Goal: Find specific page/section: Find specific page/section

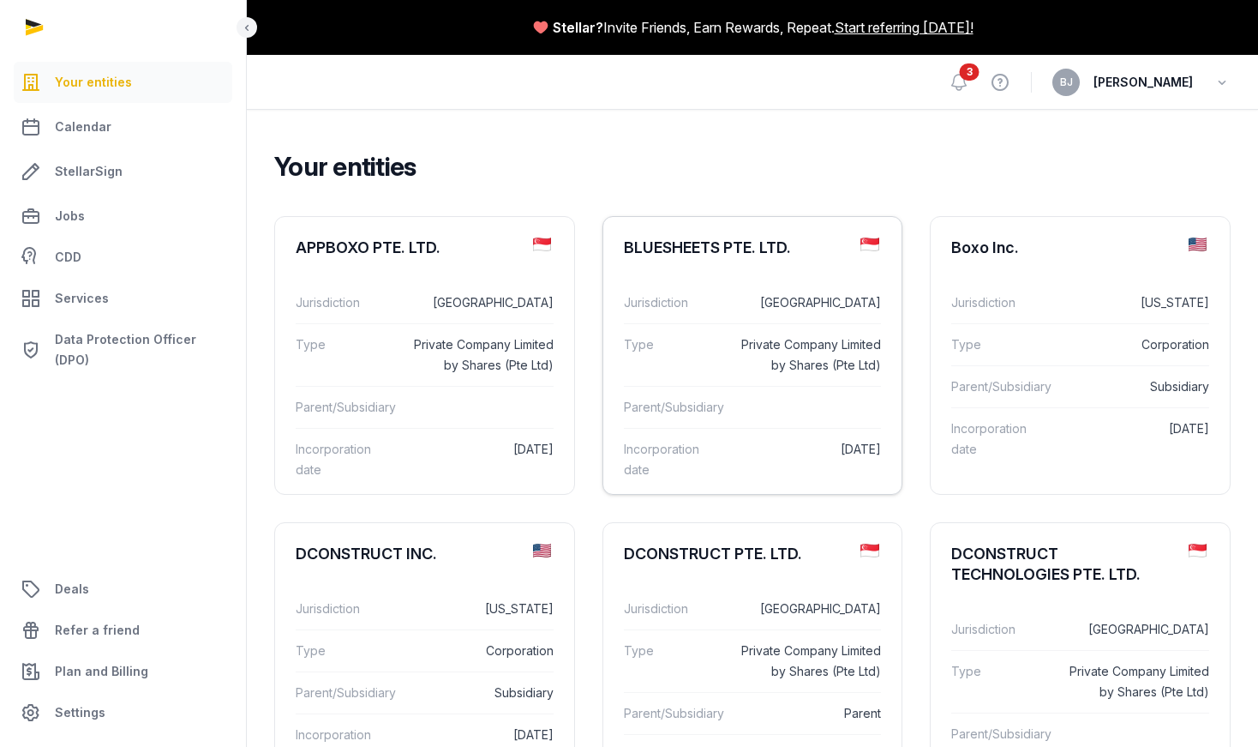
click at [815, 332] on div "Type Private Company Limited by Shares (Pte Ltd)" at bounding box center [753, 354] width 258 height 63
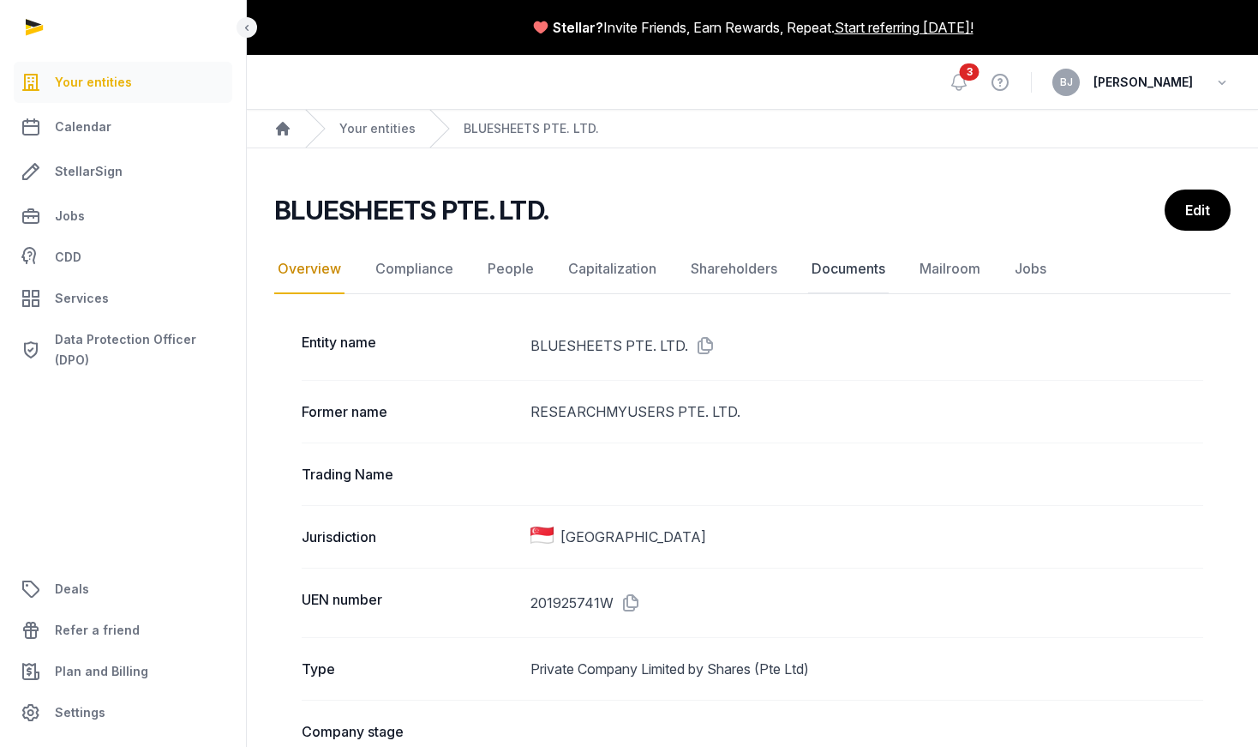
click at [862, 273] on link "Documents" at bounding box center [848, 269] width 81 height 50
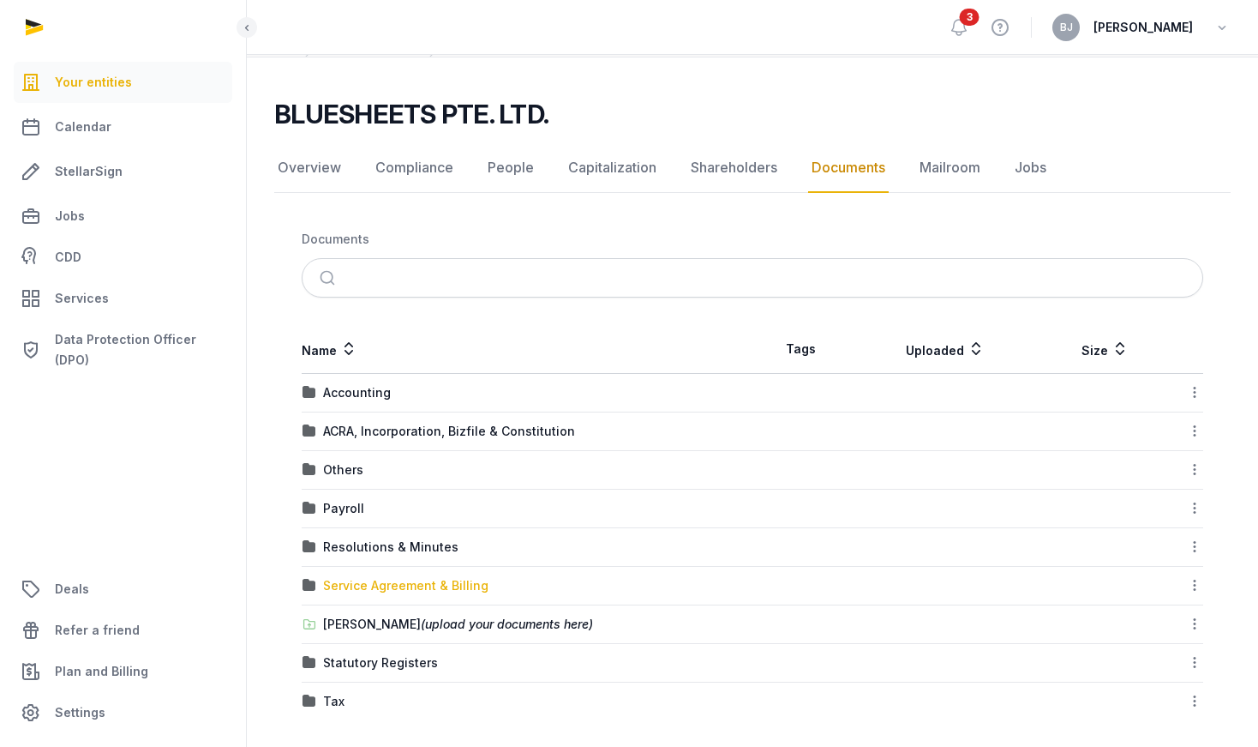
scroll to position [99, 0]
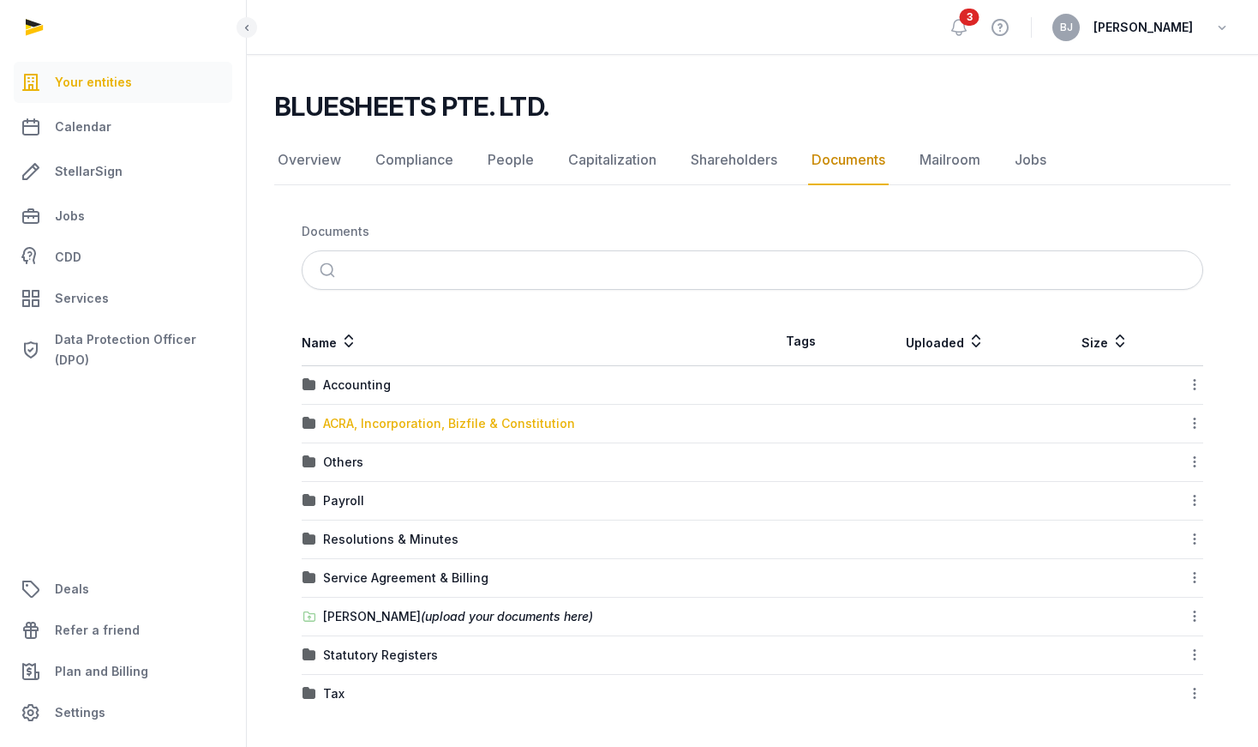
click at [376, 426] on div "ACRA, Incorporation, Bizfile & Constitution" at bounding box center [449, 423] width 252 height 17
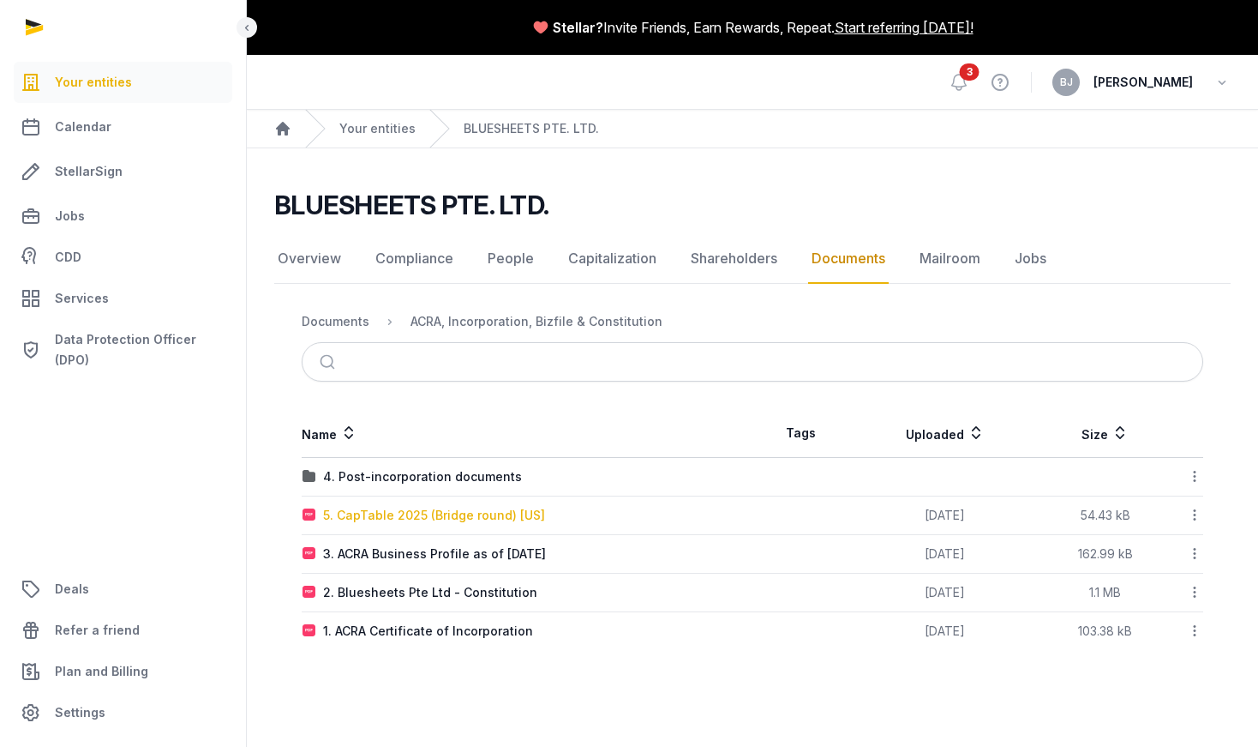
scroll to position [0, 0]
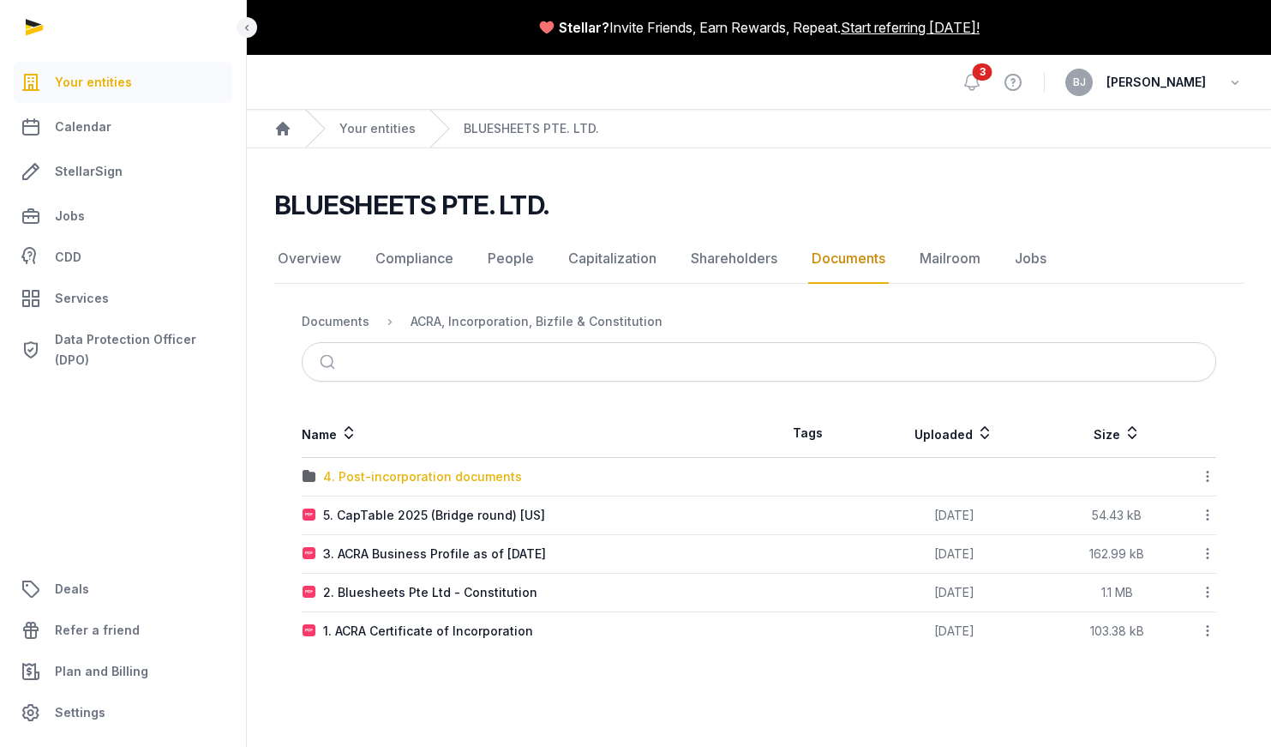
click at [469, 476] on div "4. Post-incorporation documents" at bounding box center [422, 476] width 199 height 17
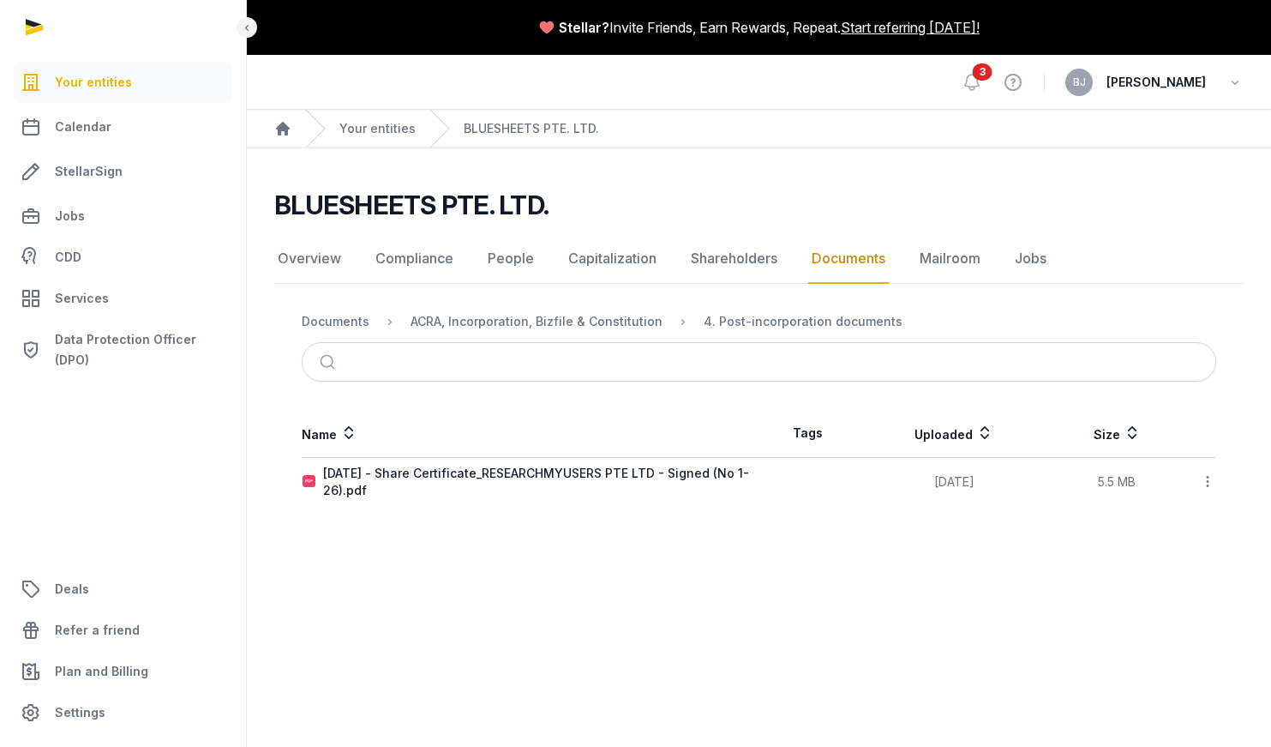
click at [528, 291] on div "BLUESHEETS PTE. LTD. Documents Overview Compliance People Capitalization Shareh…" at bounding box center [759, 347] width 1024 height 316
click at [566, 320] on div "ACRA, Incorporation, Bizfile & Constitution" at bounding box center [537, 321] width 252 height 17
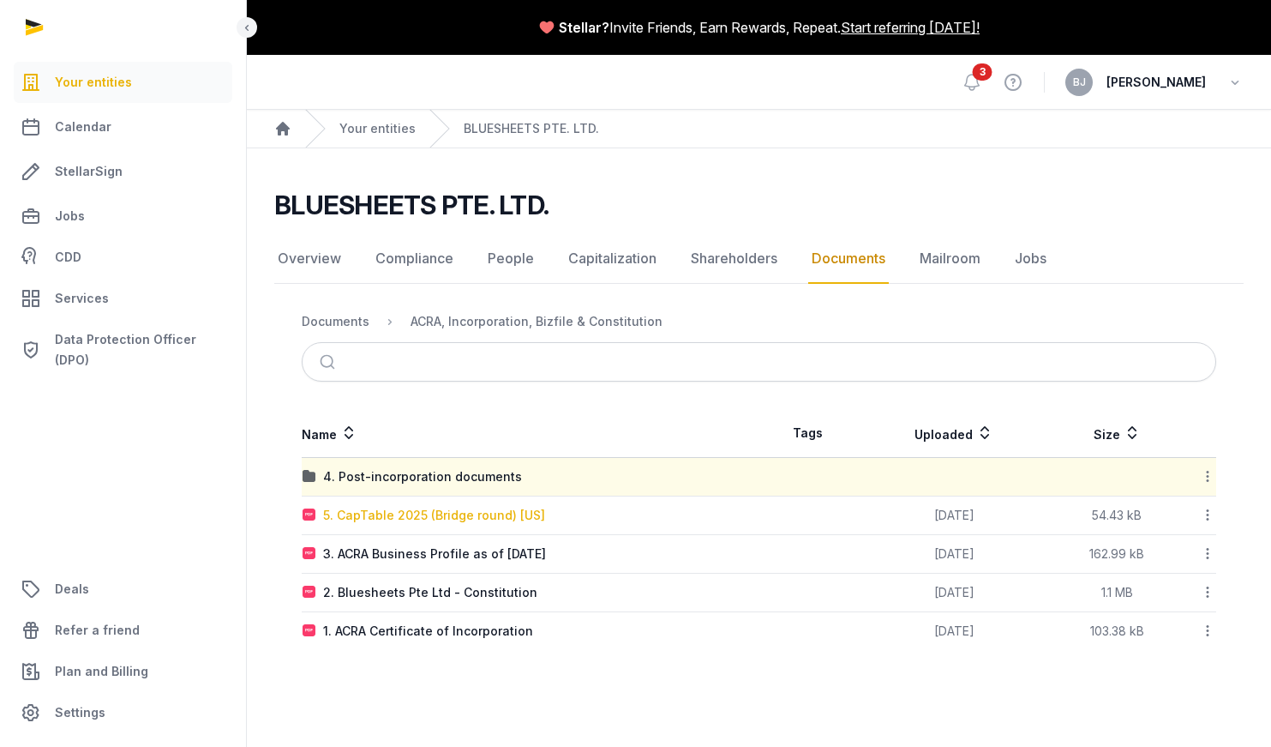
click at [408, 513] on div "5. CapTable 2025 (Bridge round) [US]" at bounding box center [434, 515] width 222 height 17
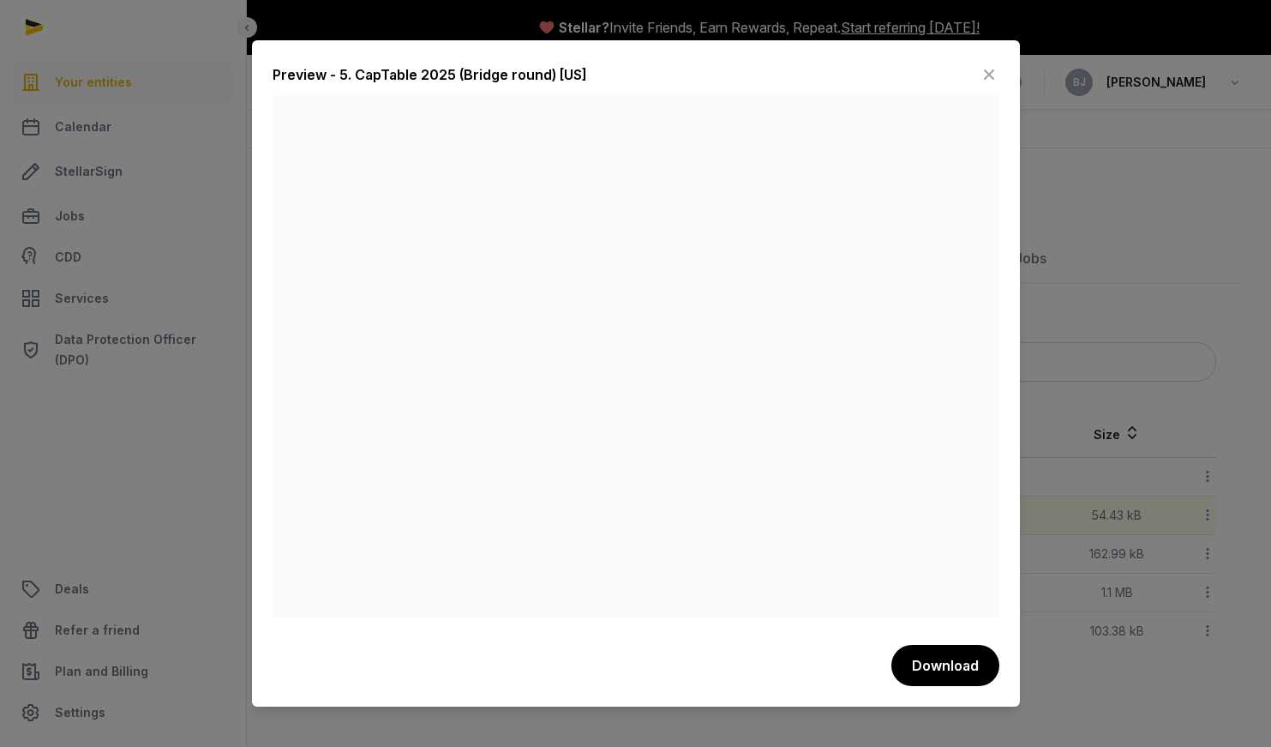
click at [1070, 245] on div at bounding box center [635, 373] width 1271 height 747
click at [1005, 69] on div "Preview - 5. CapTable 2025 (Bridge round) [[GEOGRAPHIC_DATA]] Download" at bounding box center [636, 373] width 768 height 667
click at [992, 77] on icon at bounding box center [989, 74] width 21 height 27
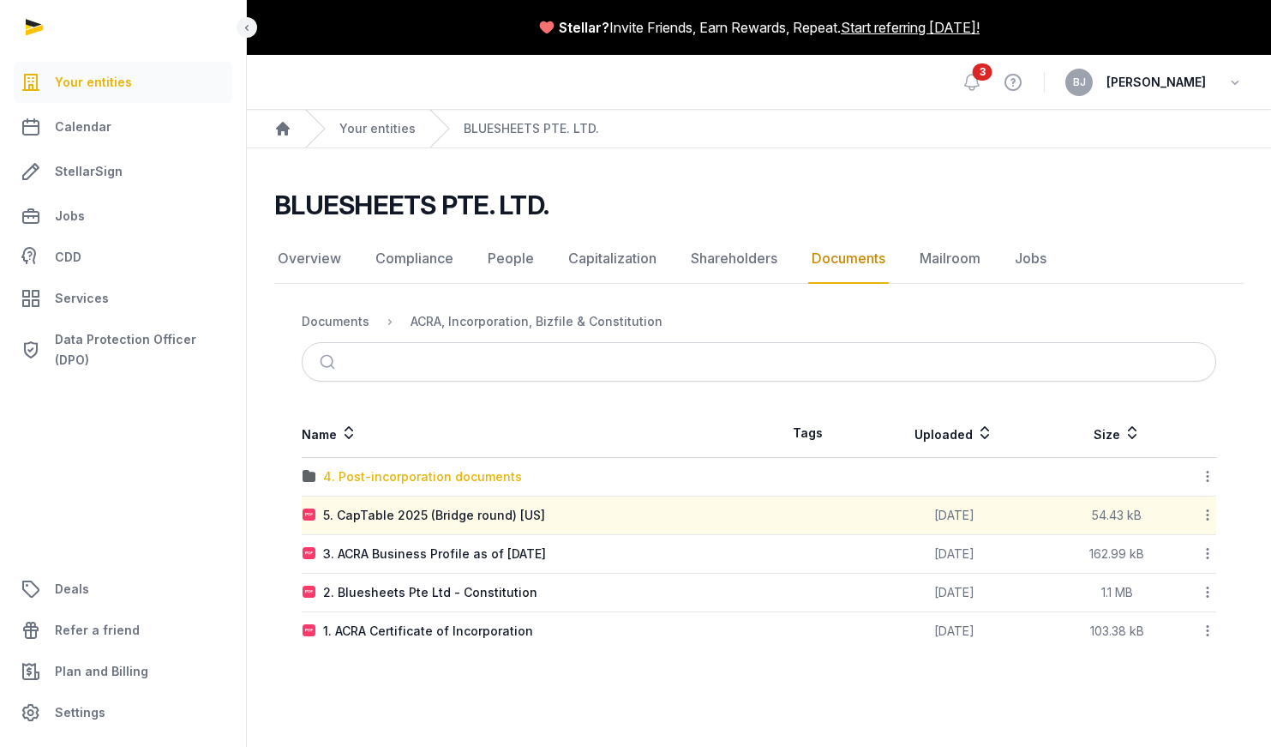
click at [459, 483] on div "4. Post-incorporation documents" at bounding box center [422, 476] width 199 height 17
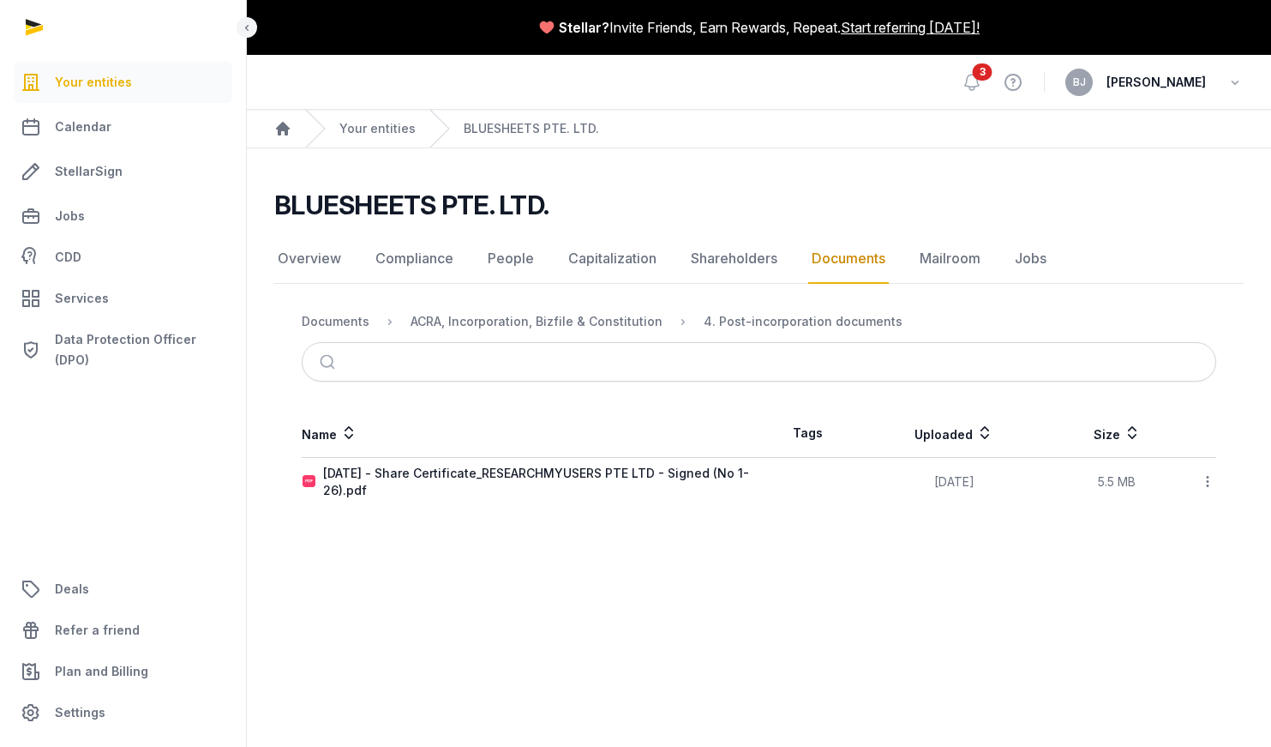
click at [574, 309] on nav "Documents ACRA, Incorporation, Bizfile & Constitution 4. Post-incorporation doc…" at bounding box center [759, 321] width 915 height 41
click at [580, 333] on nav "Documents ACRA, Incorporation, Bizfile & Constitution 4. Post-incorporation doc…" at bounding box center [759, 321] width 915 height 41
click at [582, 325] on div "ACRA, Incorporation, Bizfile & Constitution" at bounding box center [537, 321] width 252 height 17
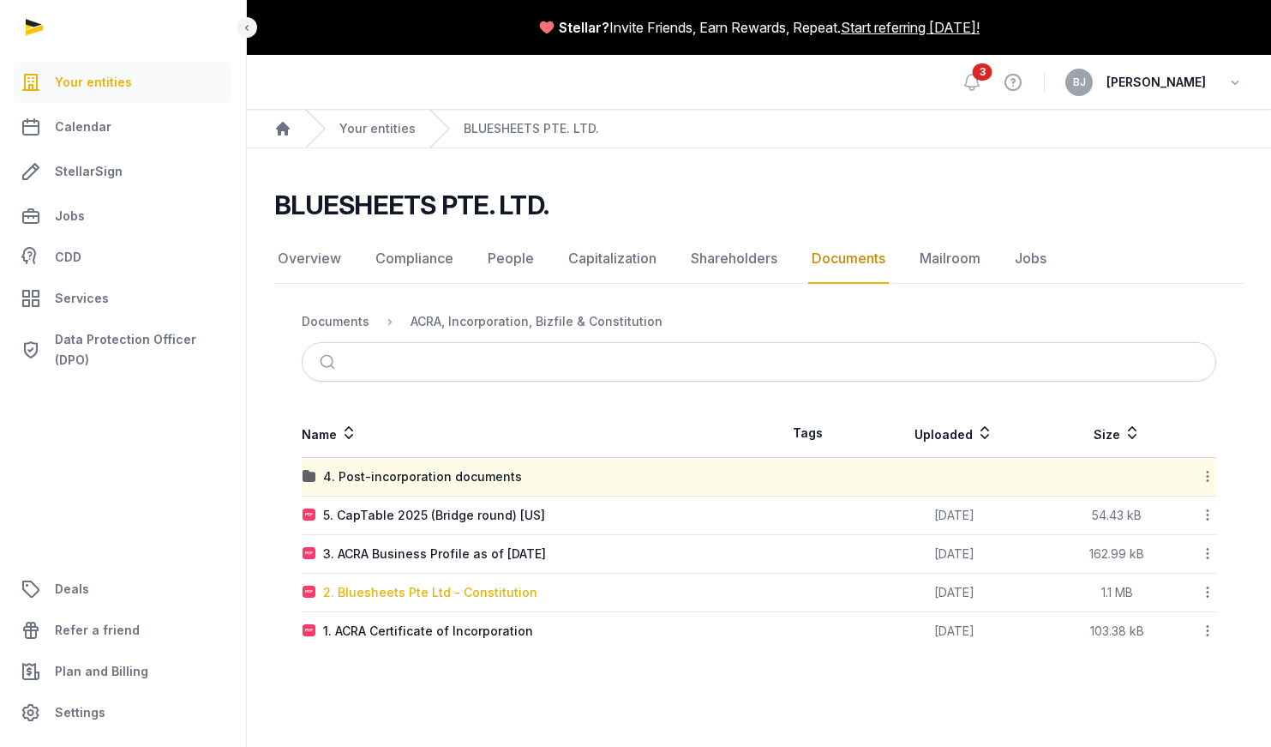
click at [418, 587] on div "2. Bluesheets Pte Ltd - Constitution" at bounding box center [430, 592] width 214 height 17
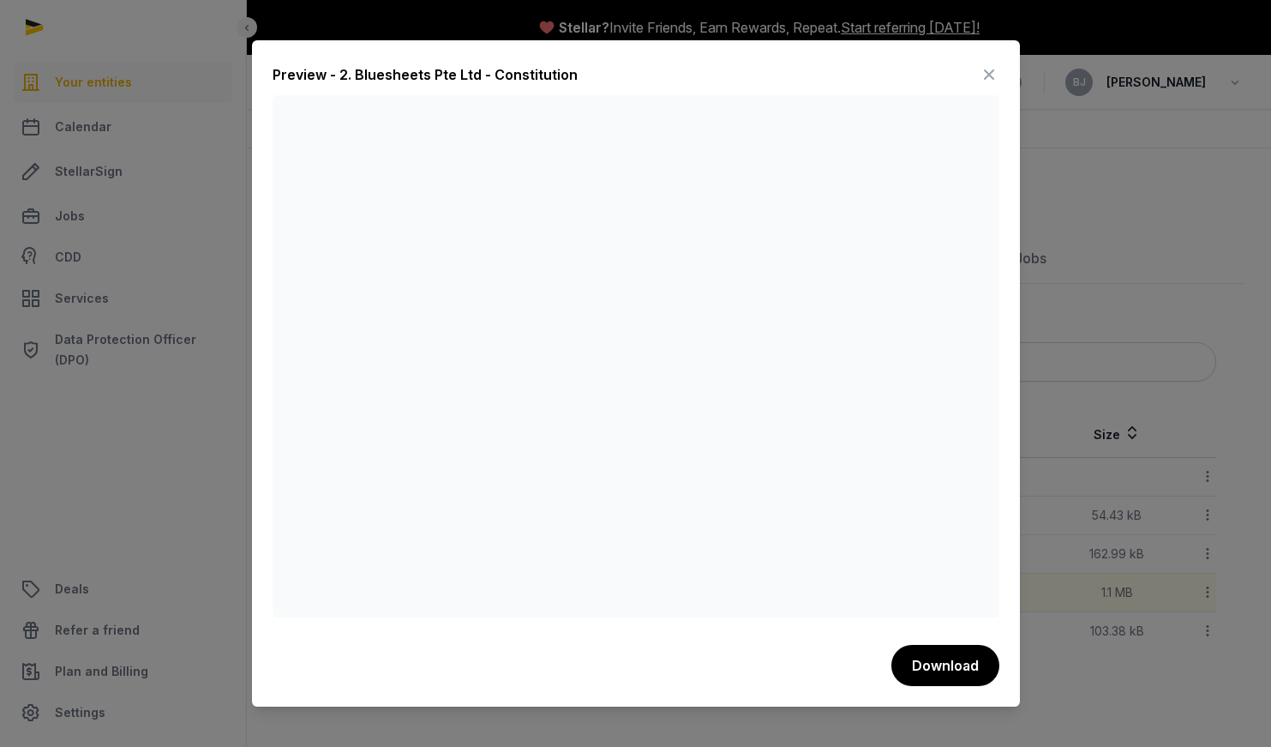
click at [986, 74] on icon at bounding box center [989, 74] width 21 height 27
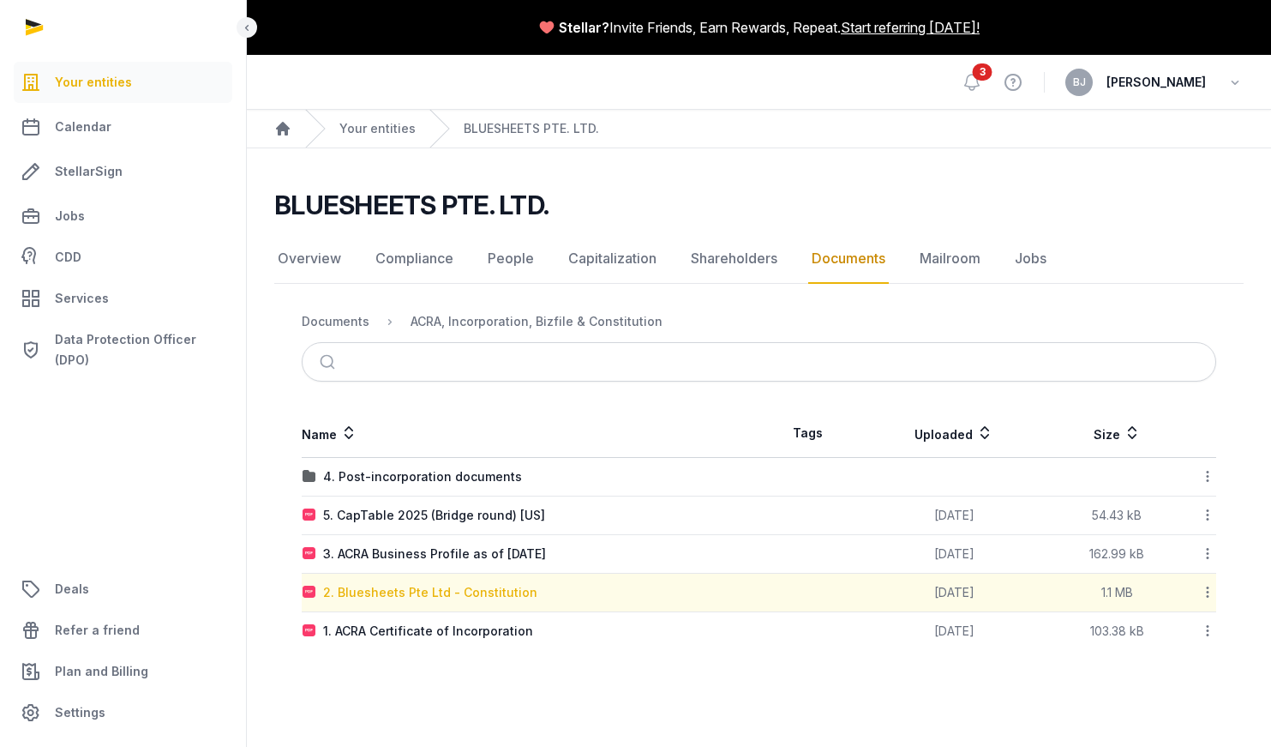
click at [483, 589] on div "2. Bluesheets Pte Ltd - Constitution" at bounding box center [430, 592] width 214 height 17
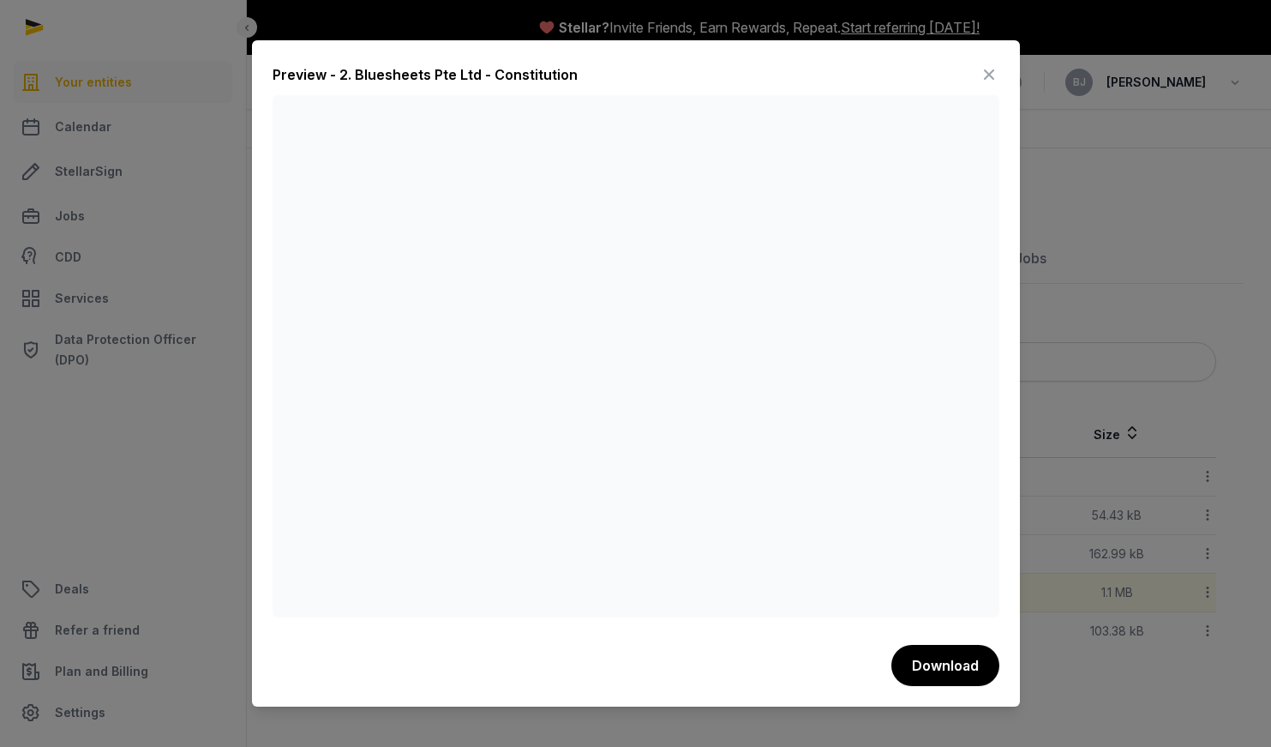
click at [988, 65] on icon at bounding box center [989, 74] width 21 height 27
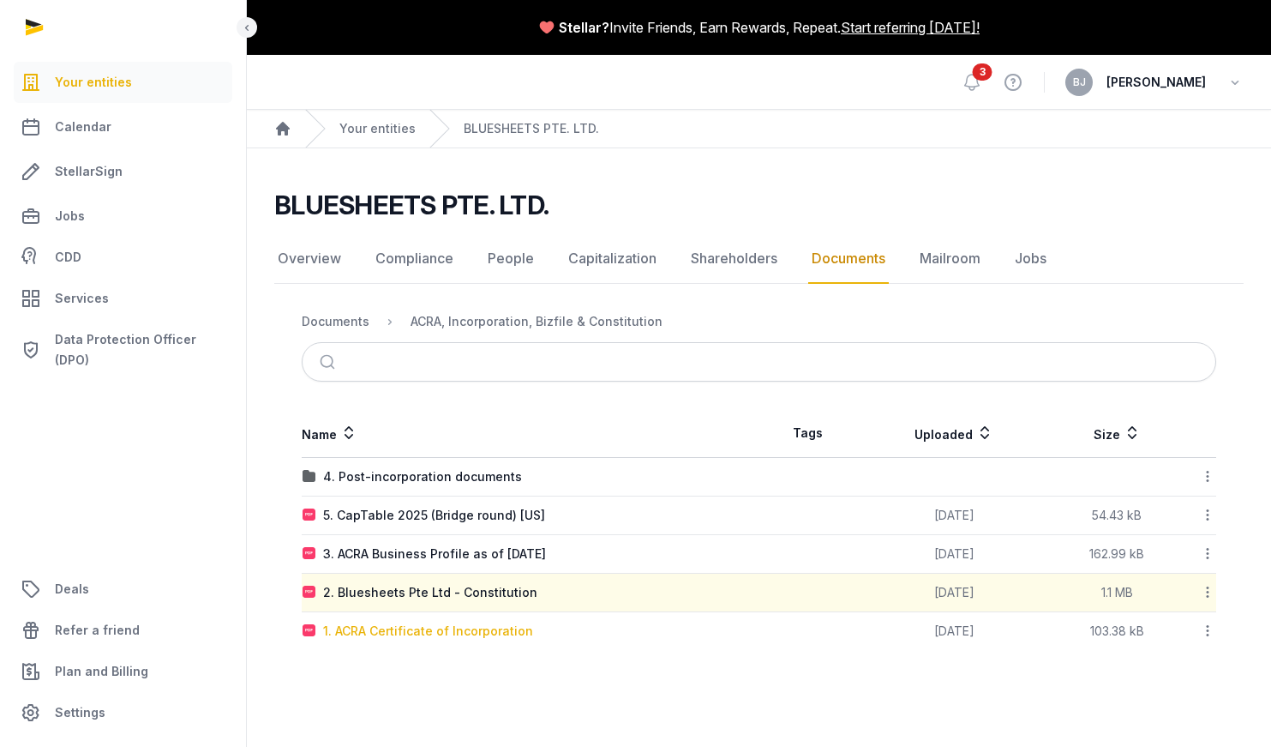
click at [474, 636] on div "1. ACRA Certificate of Incorporation" at bounding box center [428, 630] width 210 height 17
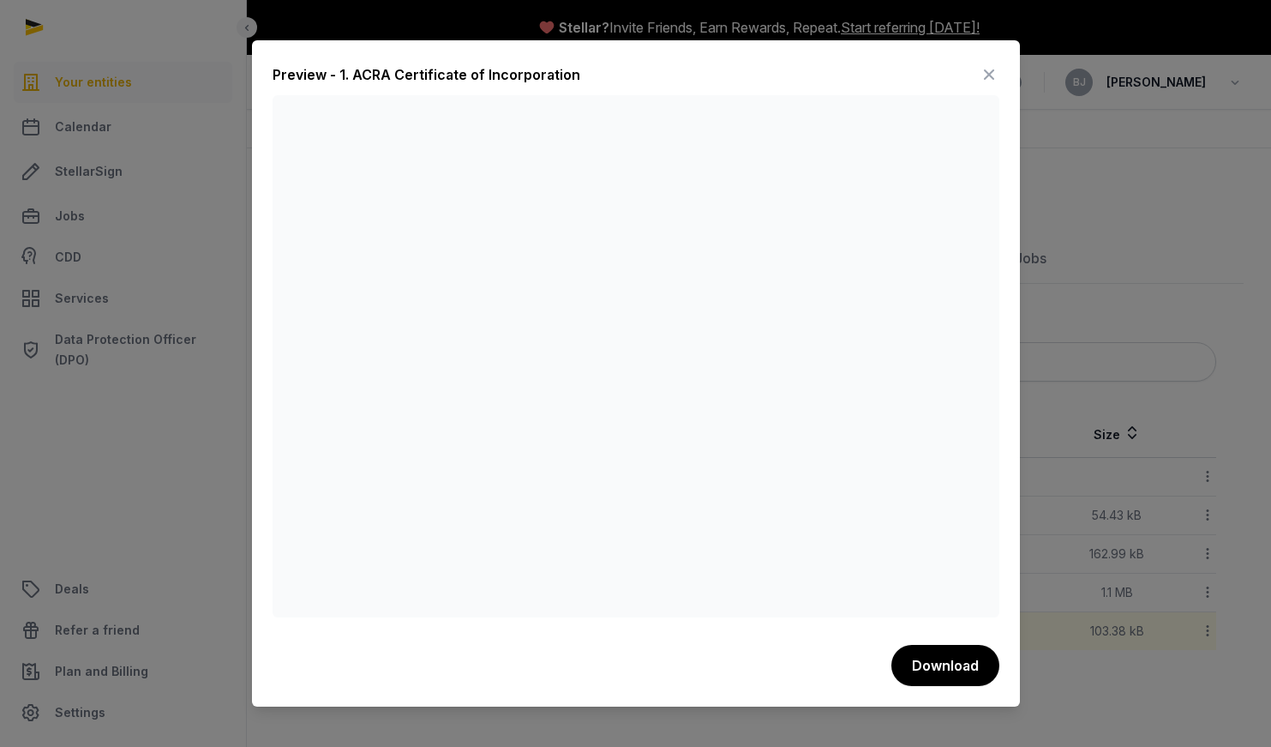
click at [981, 73] on icon at bounding box center [989, 74] width 21 height 27
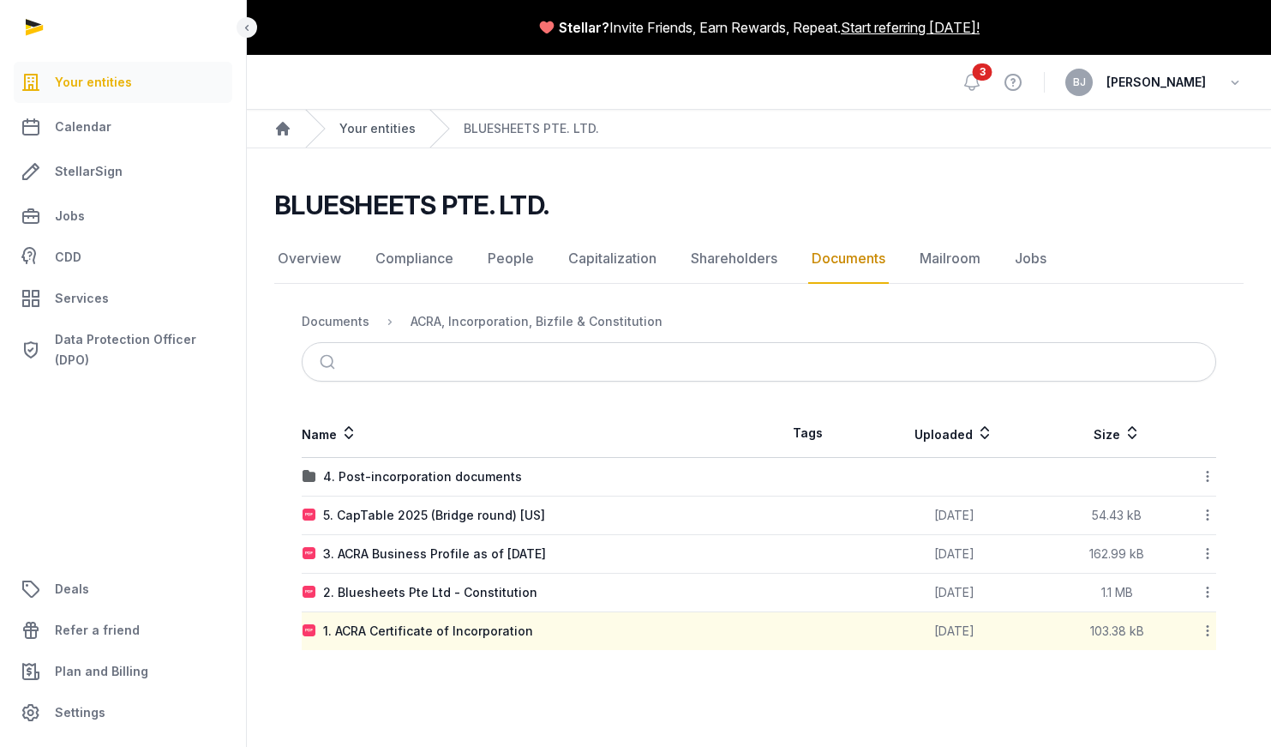
click at [375, 123] on link "Your entities" at bounding box center [377, 128] width 76 height 17
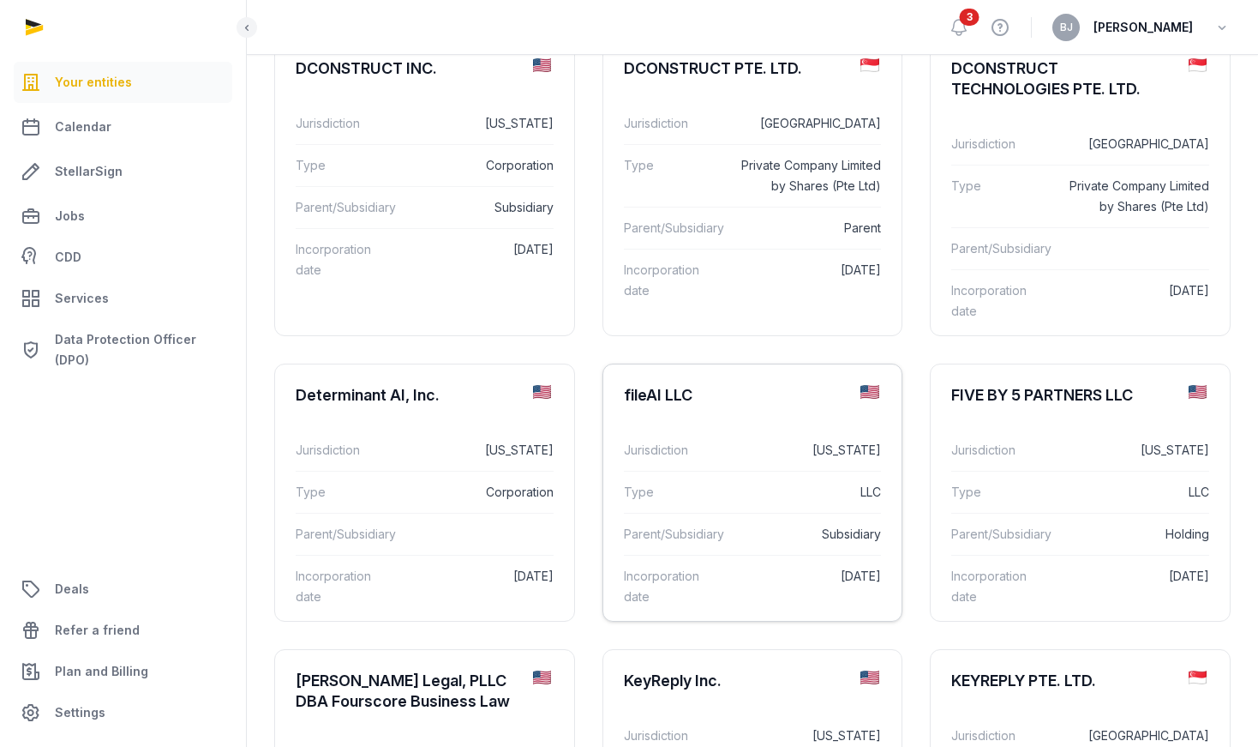
scroll to position [505, 0]
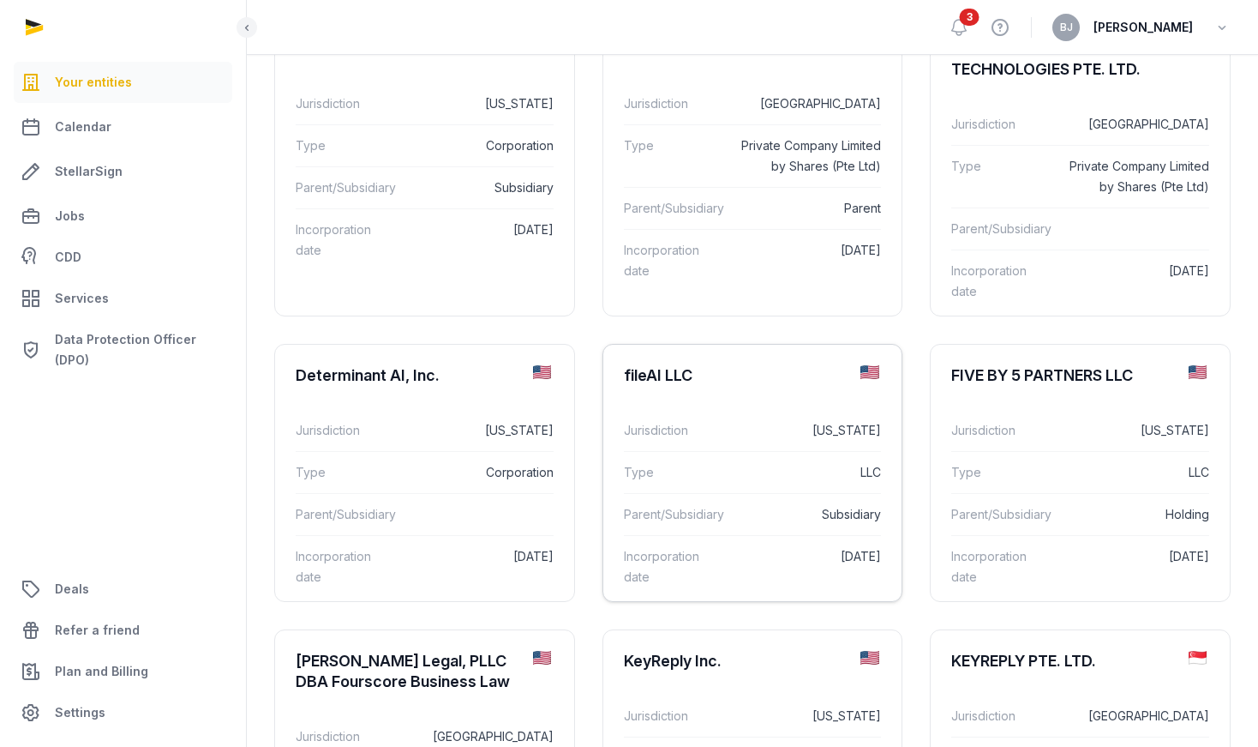
click at [729, 443] on div "Jurisdiction [US_STATE]" at bounding box center [753, 430] width 258 height 41
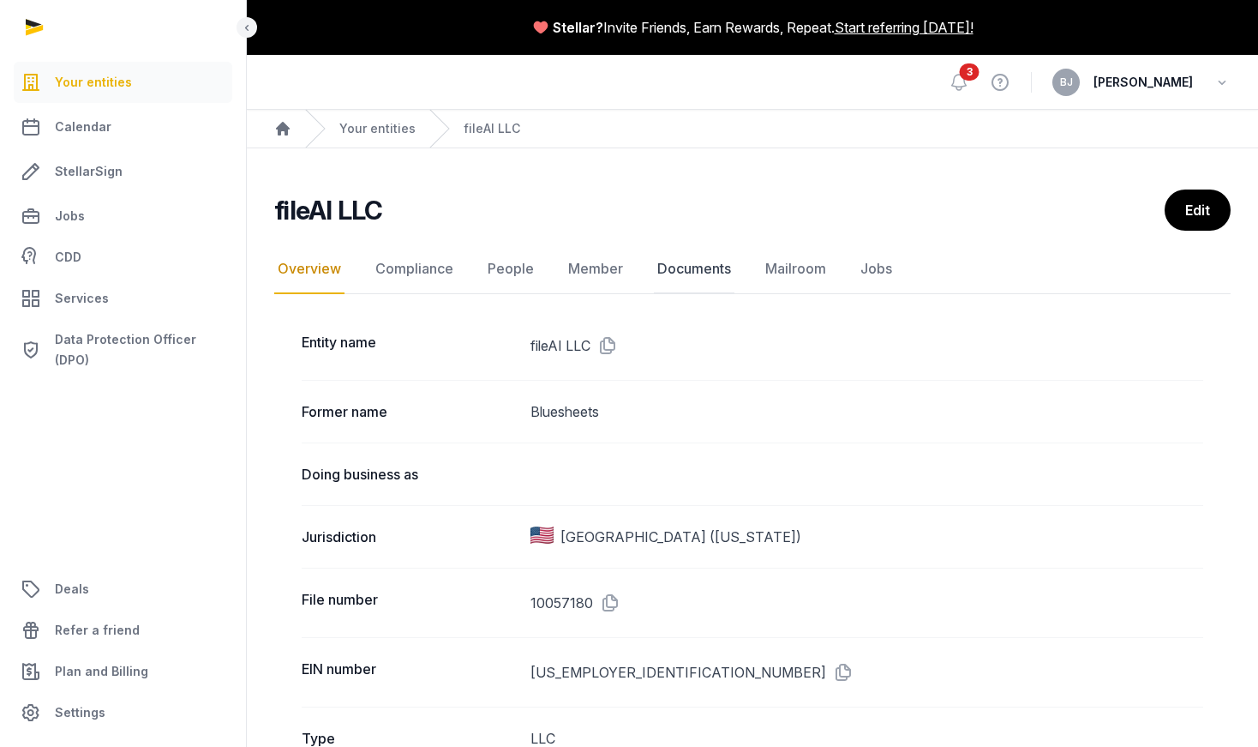
click at [675, 264] on link "Documents" at bounding box center [694, 269] width 81 height 50
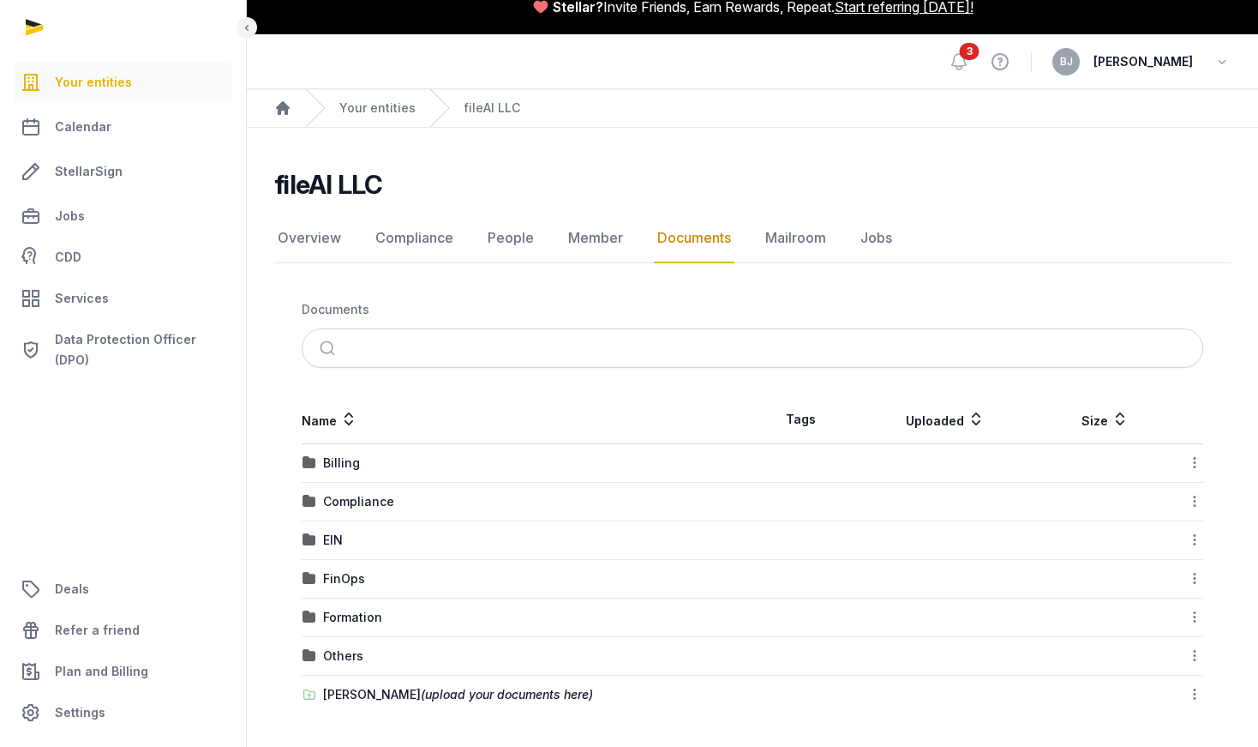
scroll to position [21, 0]
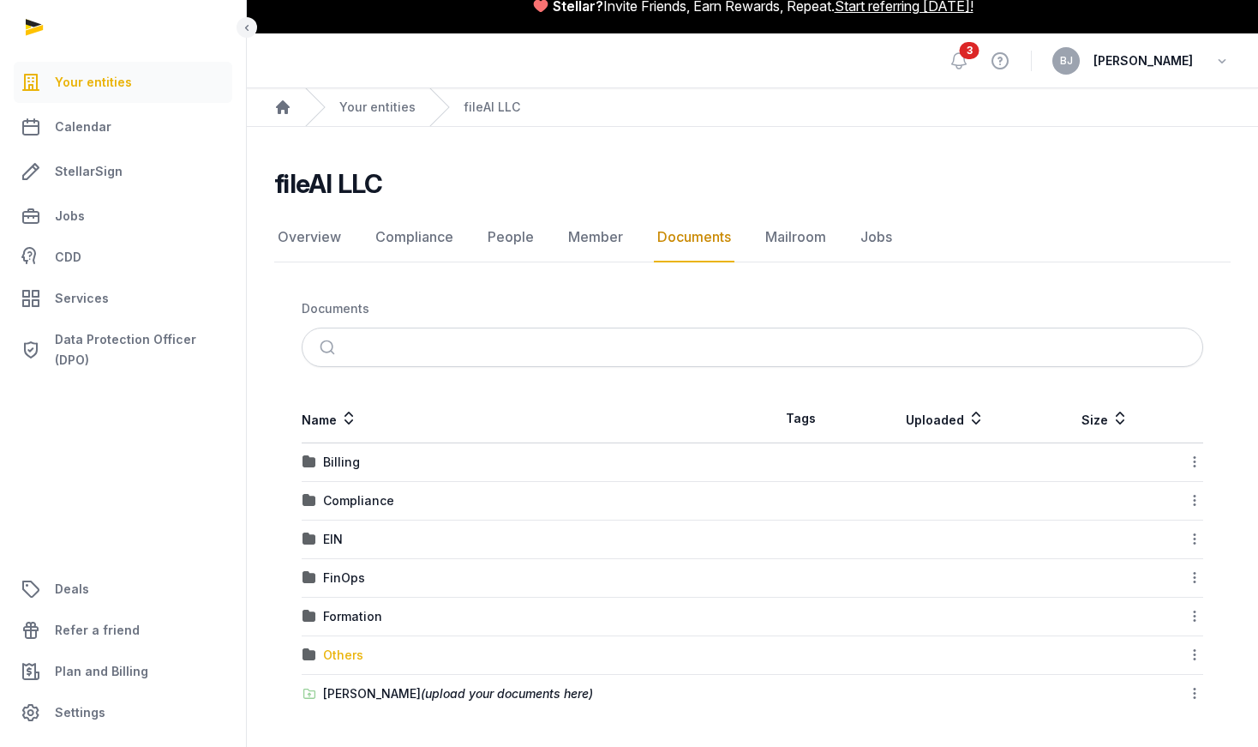
click at [346, 661] on div "Others" at bounding box center [343, 654] width 40 height 17
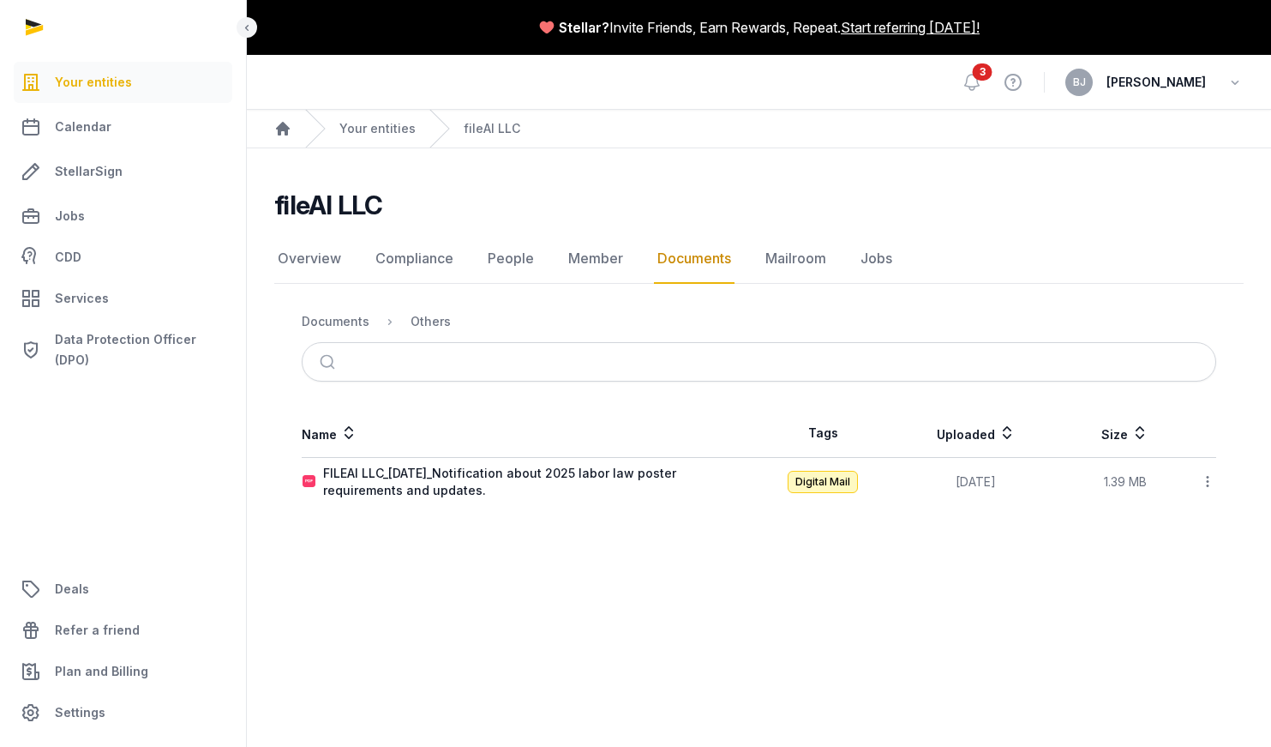
click at [696, 262] on link "Documents" at bounding box center [694, 259] width 81 height 50
click at [338, 321] on div "Documents" at bounding box center [336, 321] width 68 height 17
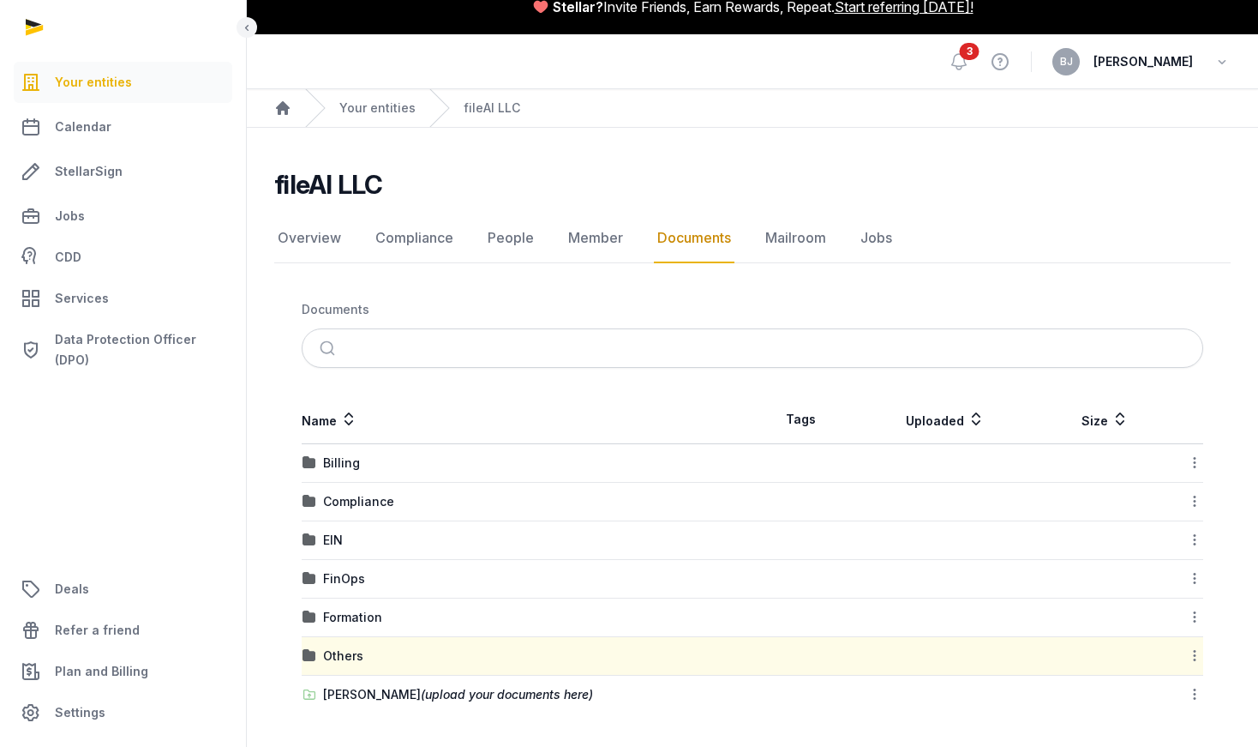
scroll to position [21, 0]
click at [345, 615] on div "Formation" at bounding box center [352, 616] width 59 height 17
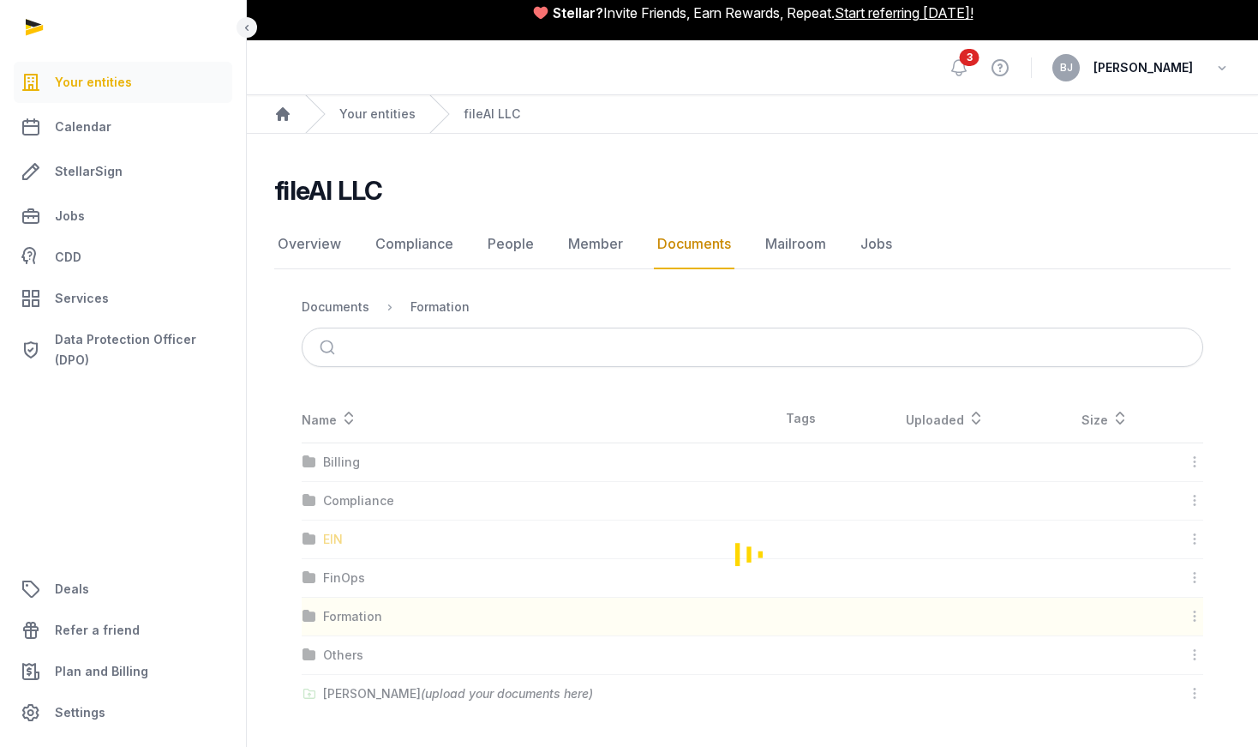
scroll to position [0, 0]
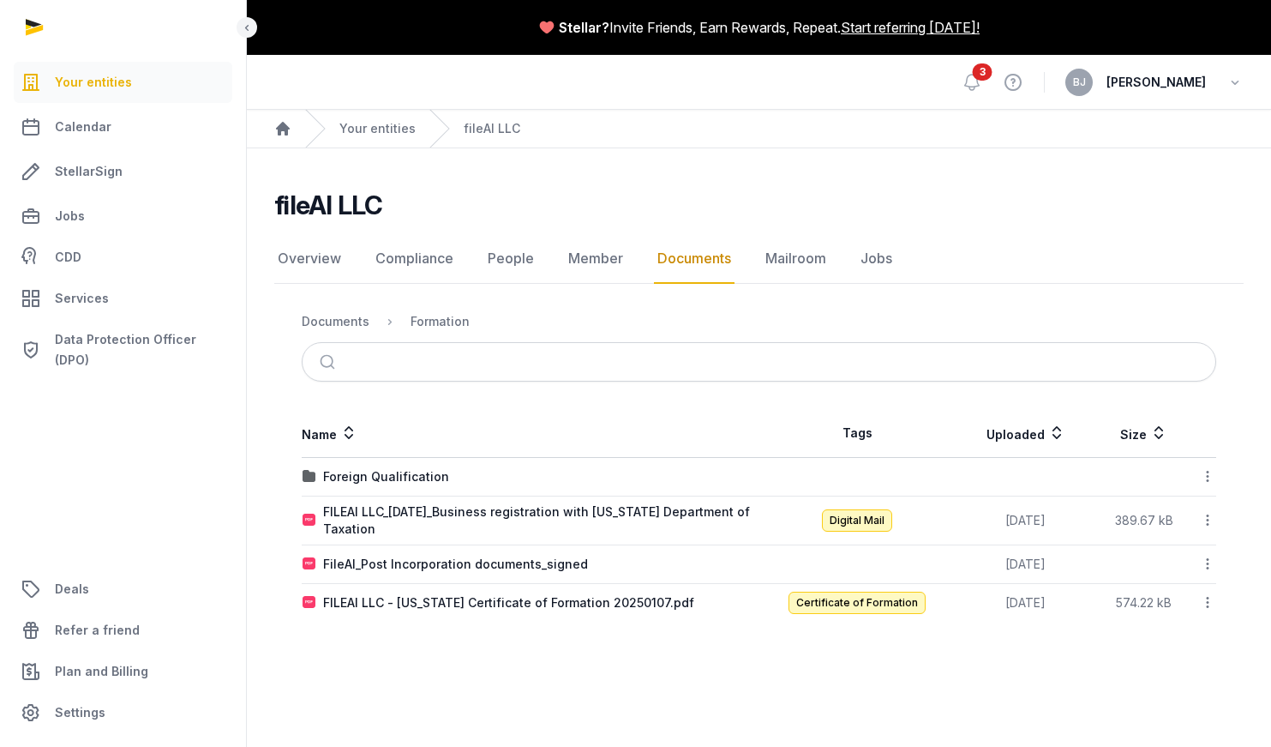
click at [684, 271] on link "Documents" at bounding box center [694, 259] width 81 height 50
click at [343, 321] on div "Documents" at bounding box center [336, 321] width 68 height 17
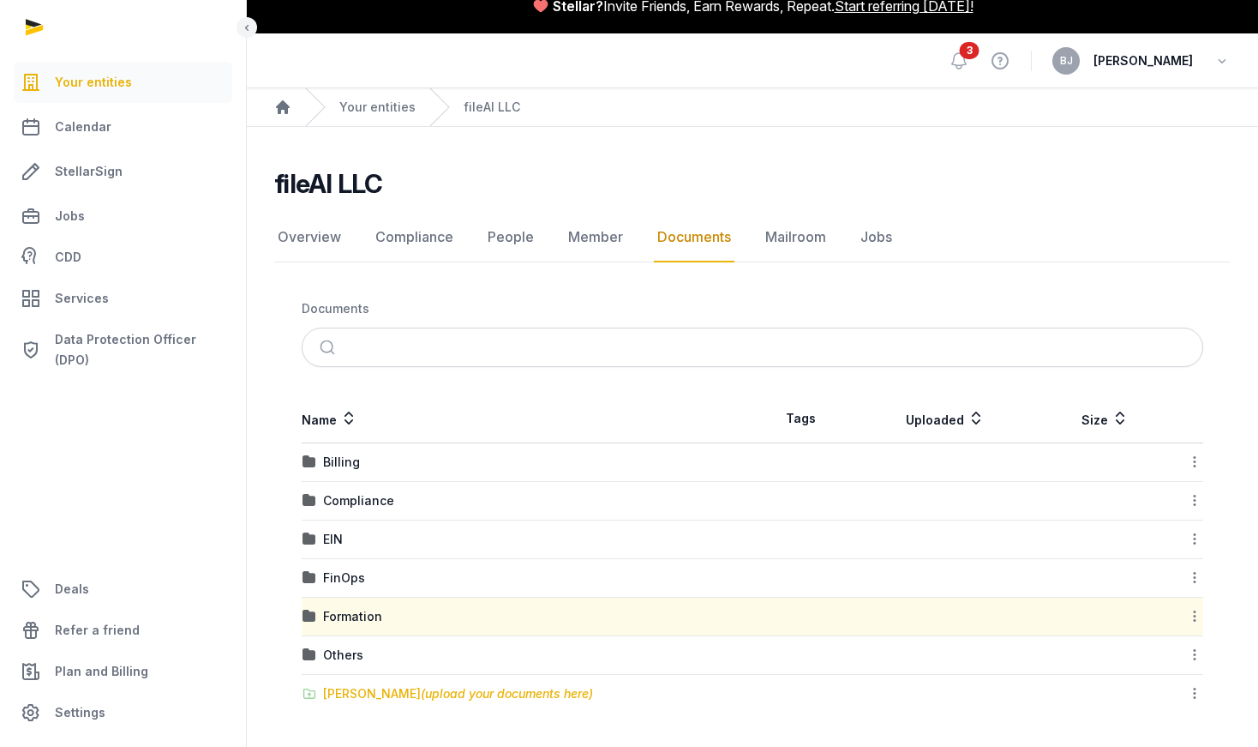
click at [453, 696] on span "(upload your documents here)" at bounding box center [507, 693] width 172 height 15
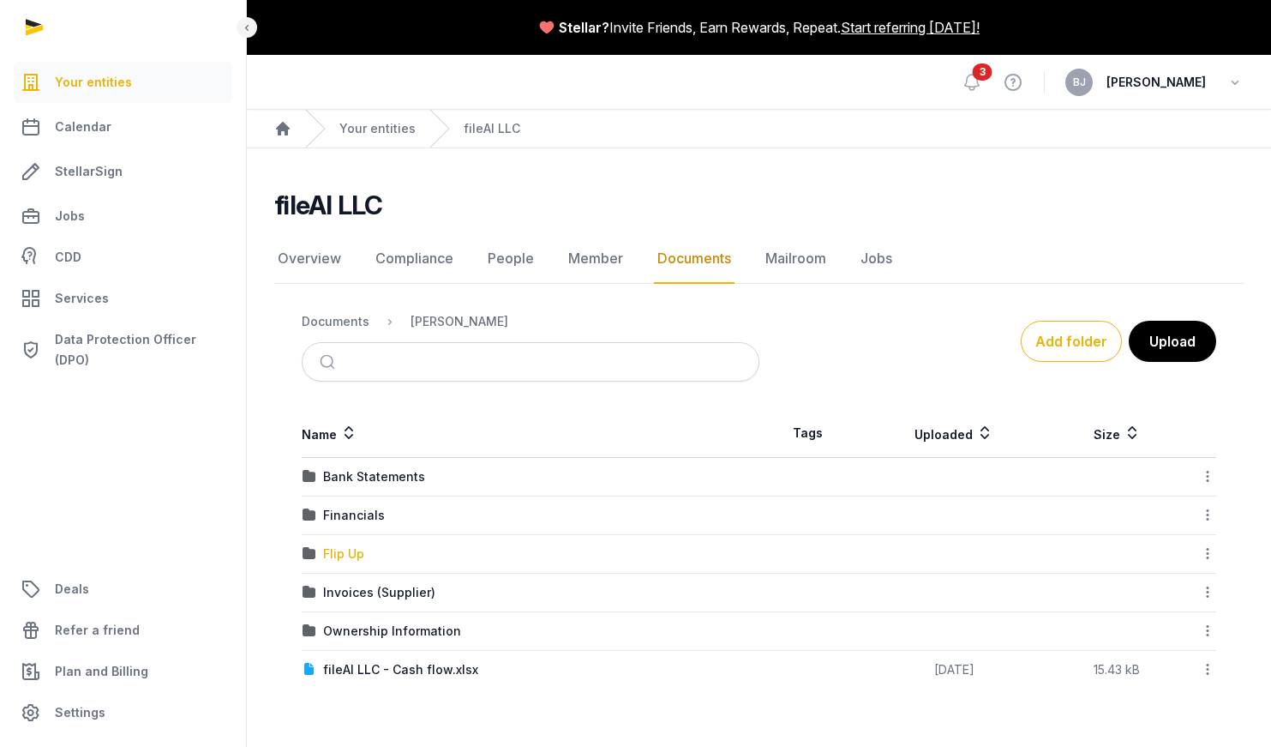
click at [350, 550] on div "Flip Up" at bounding box center [343, 553] width 41 height 17
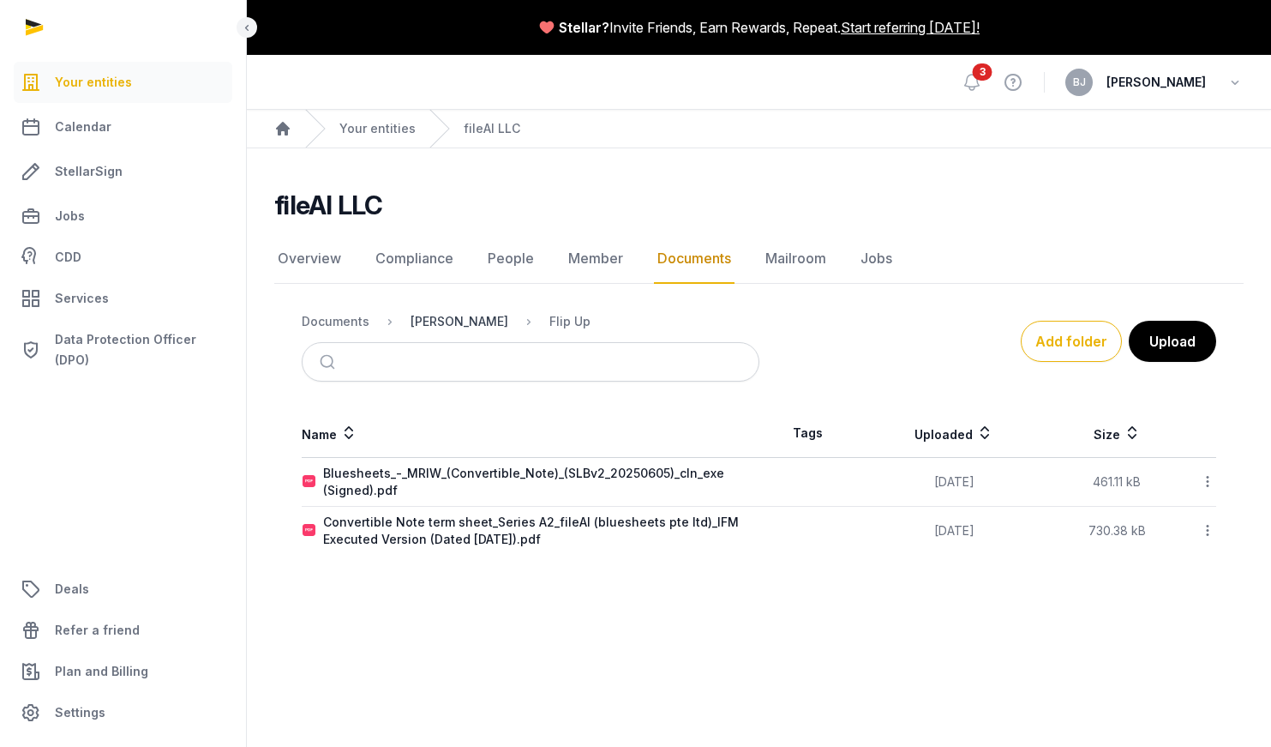
click at [446, 322] on div "[PERSON_NAME]" at bounding box center [460, 321] width 98 height 17
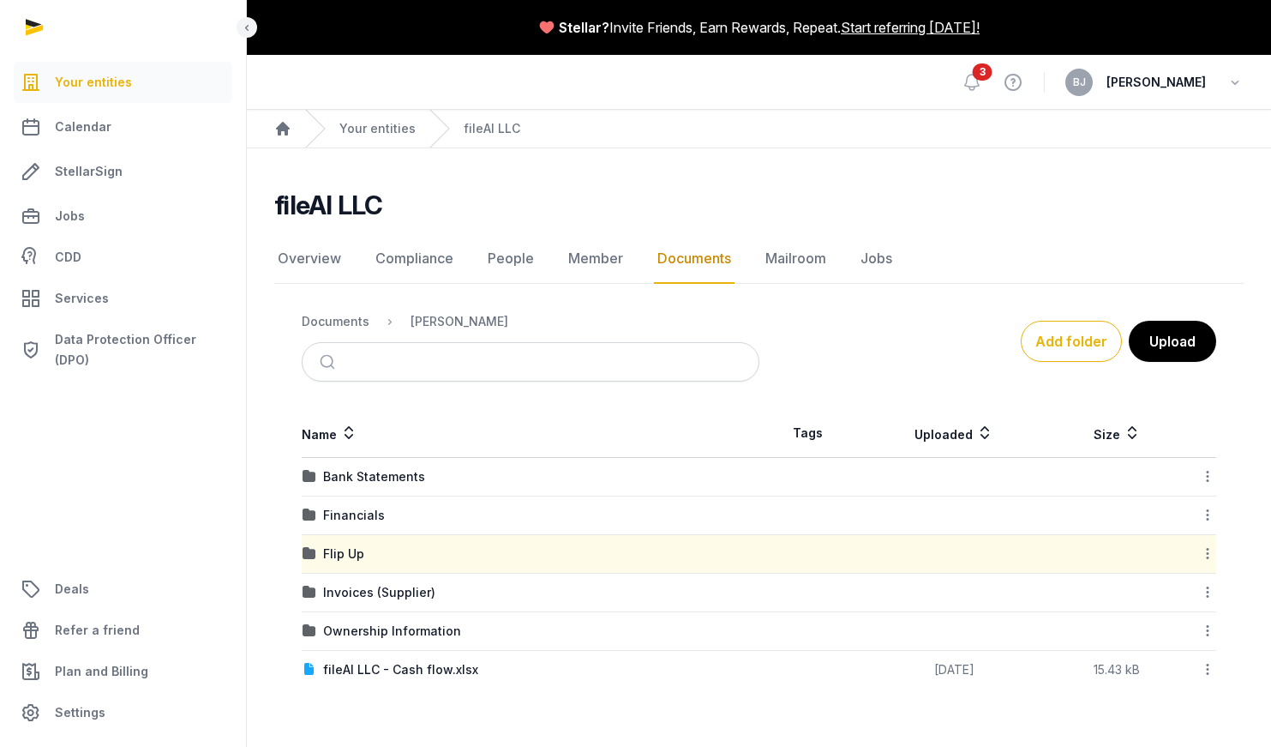
click at [386, 618] on td "Ownership Information" at bounding box center [531, 631] width 458 height 39
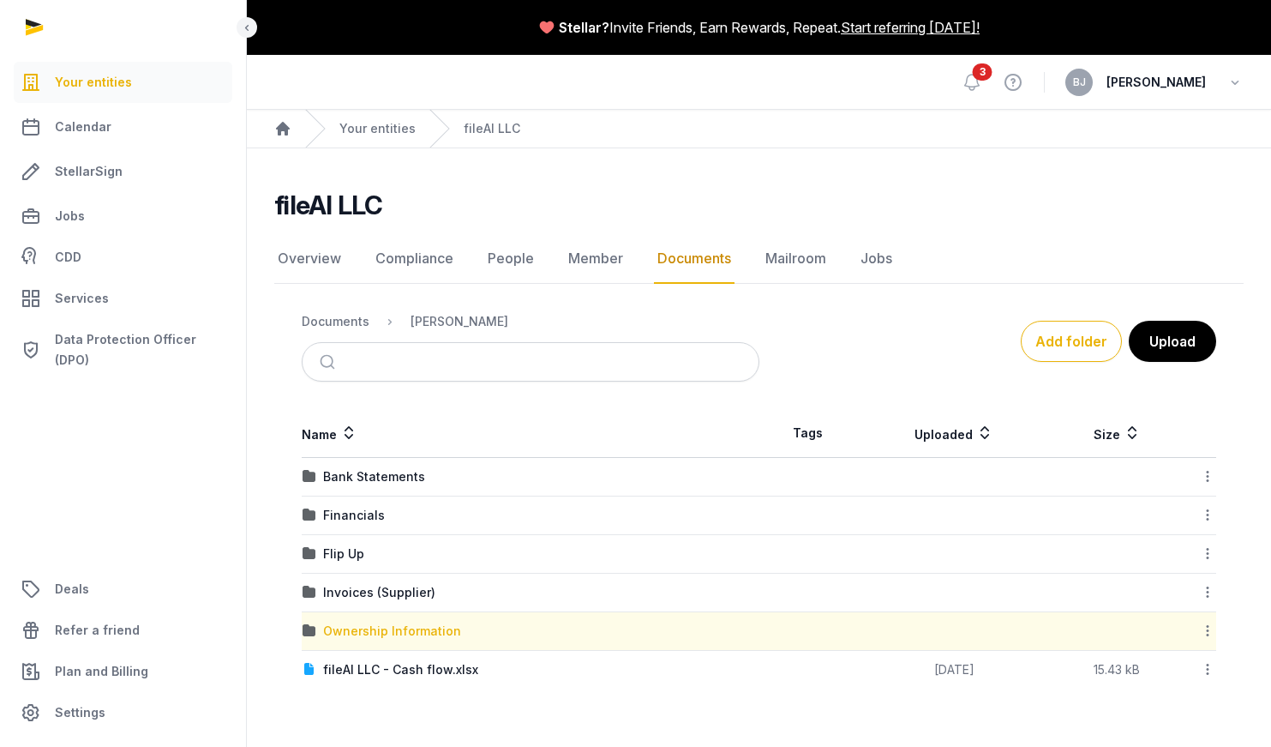
click at [387, 623] on div "Ownership Information" at bounding box center [392, 630] width 138 height 17
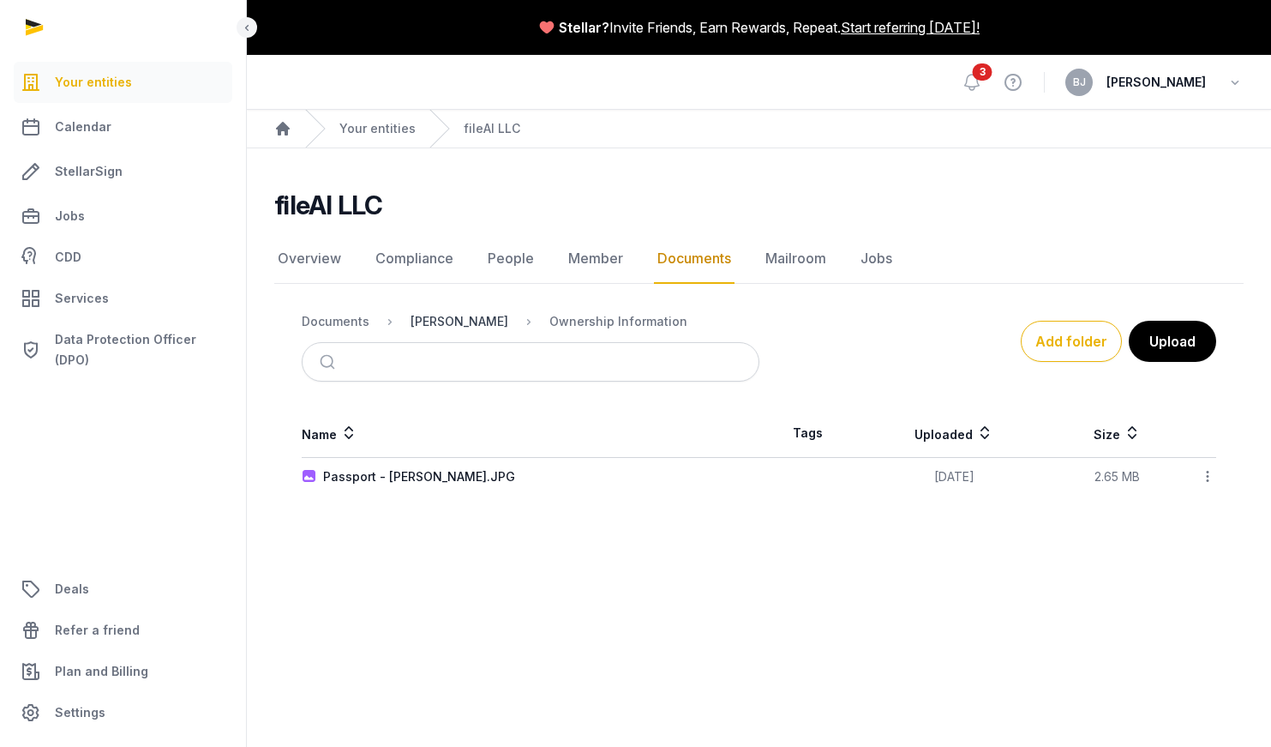
click at [459, 318] on div "[PERSON_NAME]" at bounding box center [460, 321] width 98 height 17
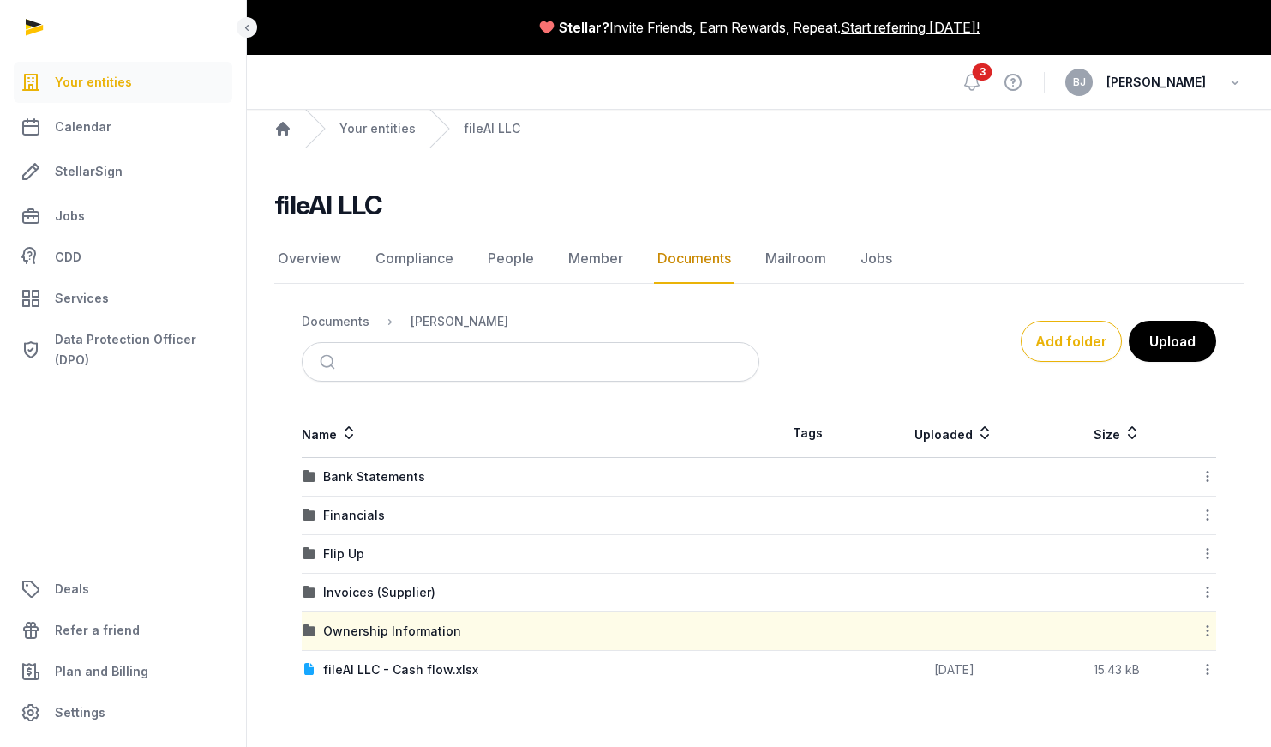
click at [339, 543] on td "Flip Up" at bounding box center [531, 554] width 458 height 39
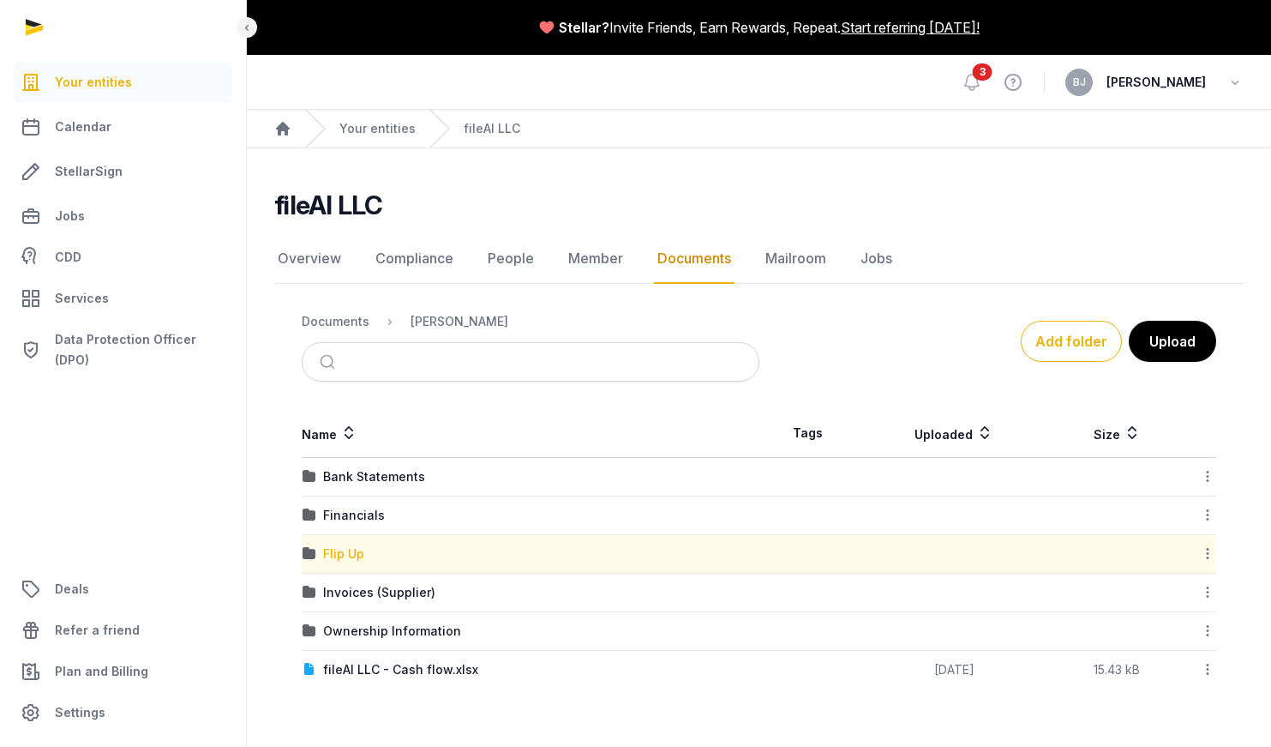
click at [339, 545] on div "Flip Up" at bounding box center [343, 553] width 41 height 17
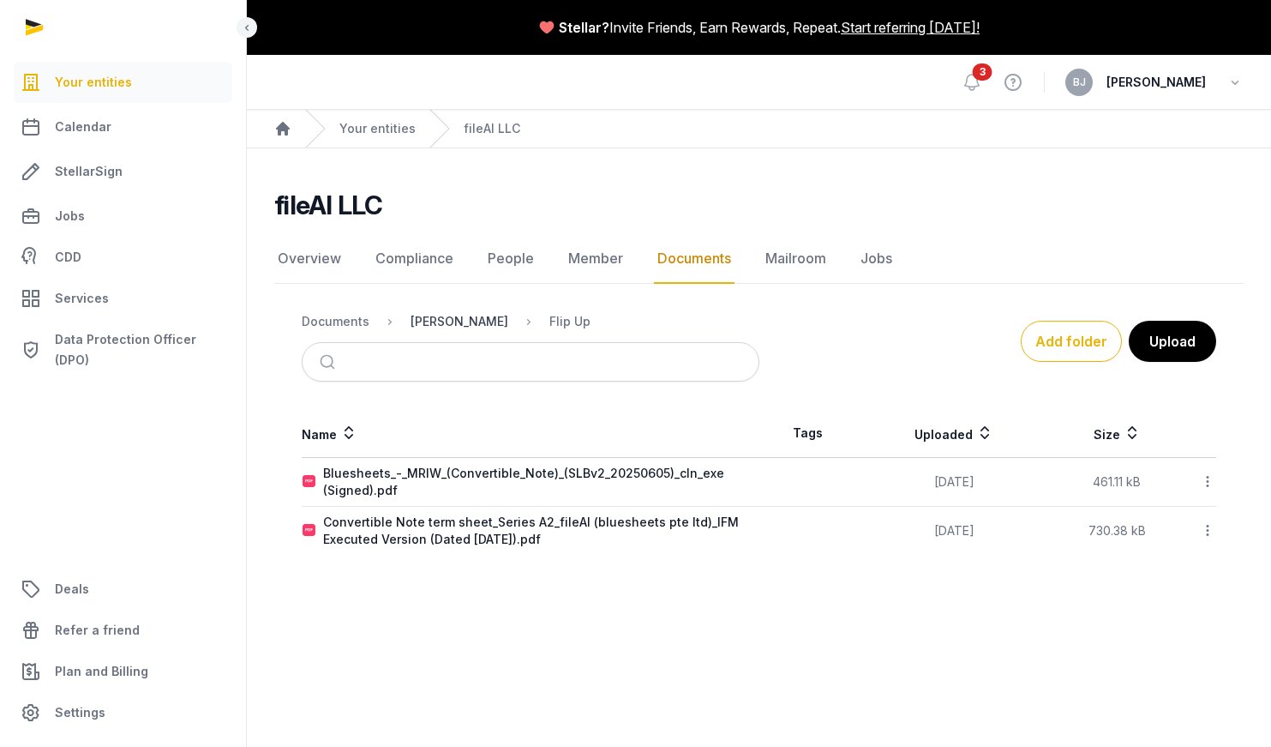
click at [452, 329] on div "[PERSON_NAME]" at bounding box center [460, 321] width 98 height 17
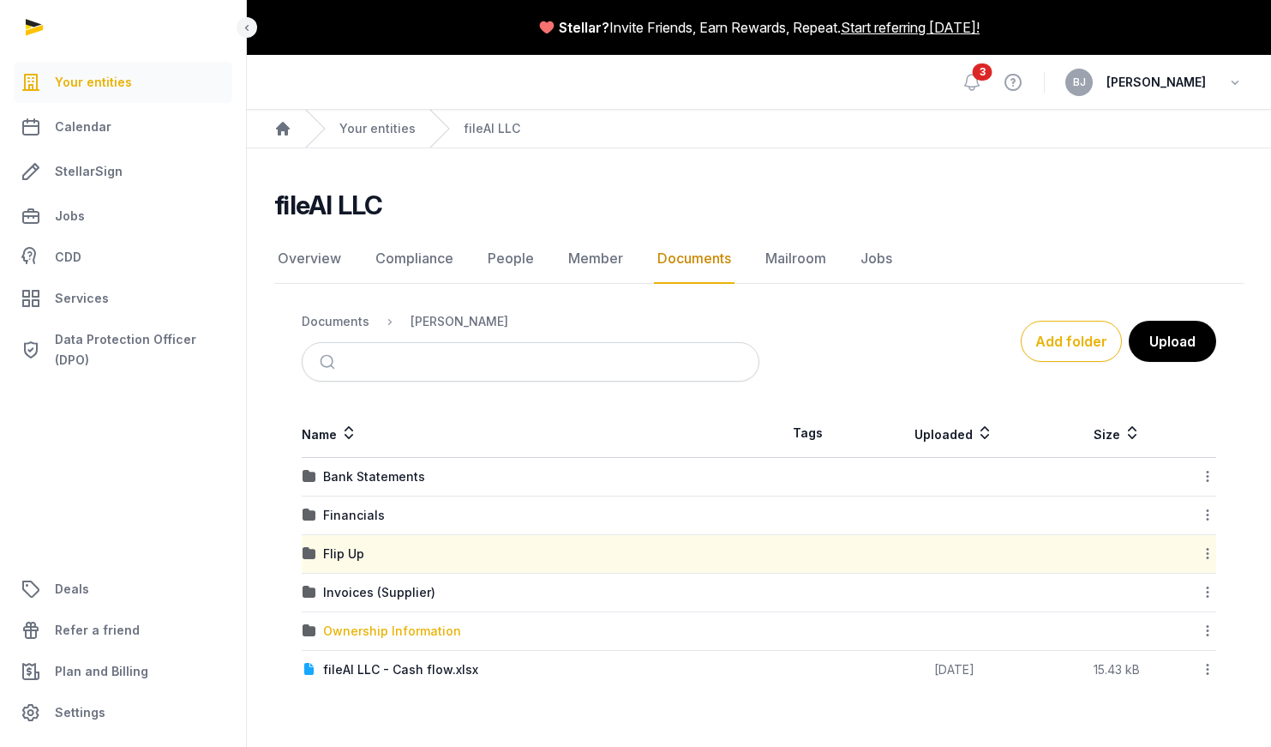
click at [362, 625] on div "Ownership Information" at bounding box center [392, 630] width 138 height 17
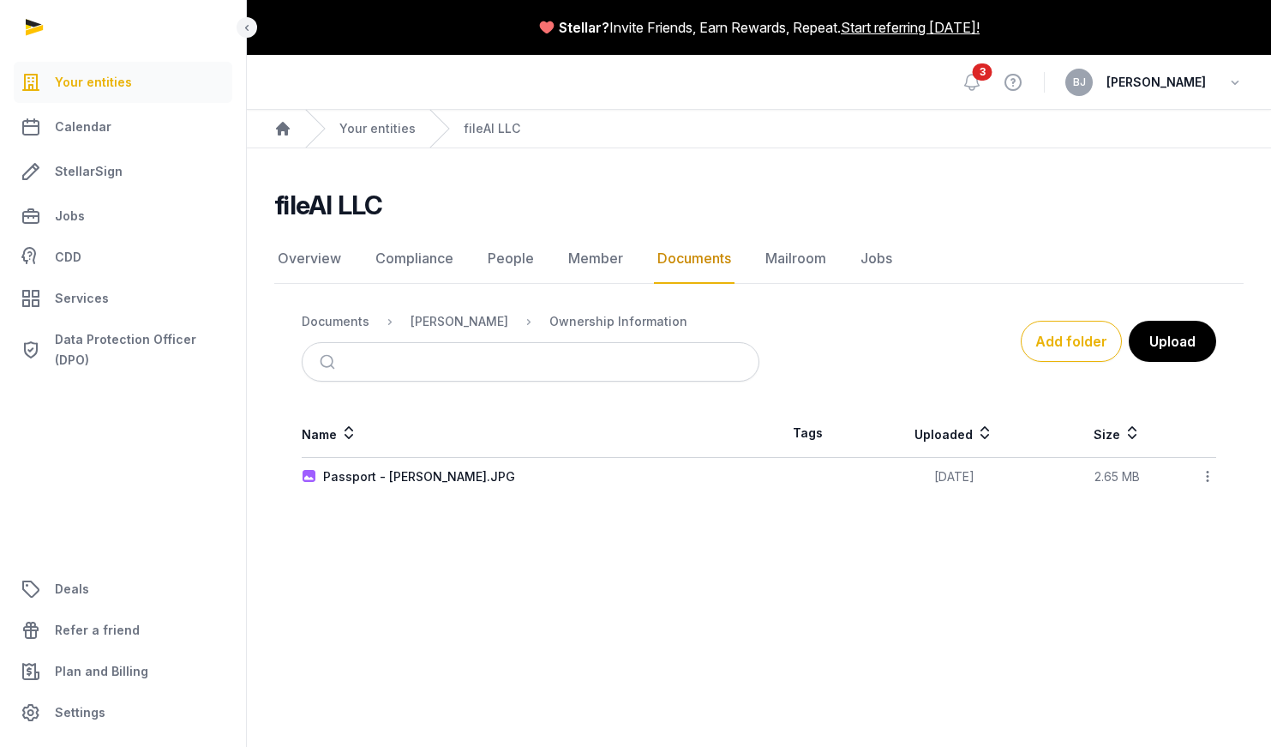
click at [430, 330] on div "[PERSON_NAME]" at bounding box center [445, 321] width 125 height 21
click at [430, 329] on div "[PERSON_NAME]" at bounding box center [460, 321] width 98 height 17
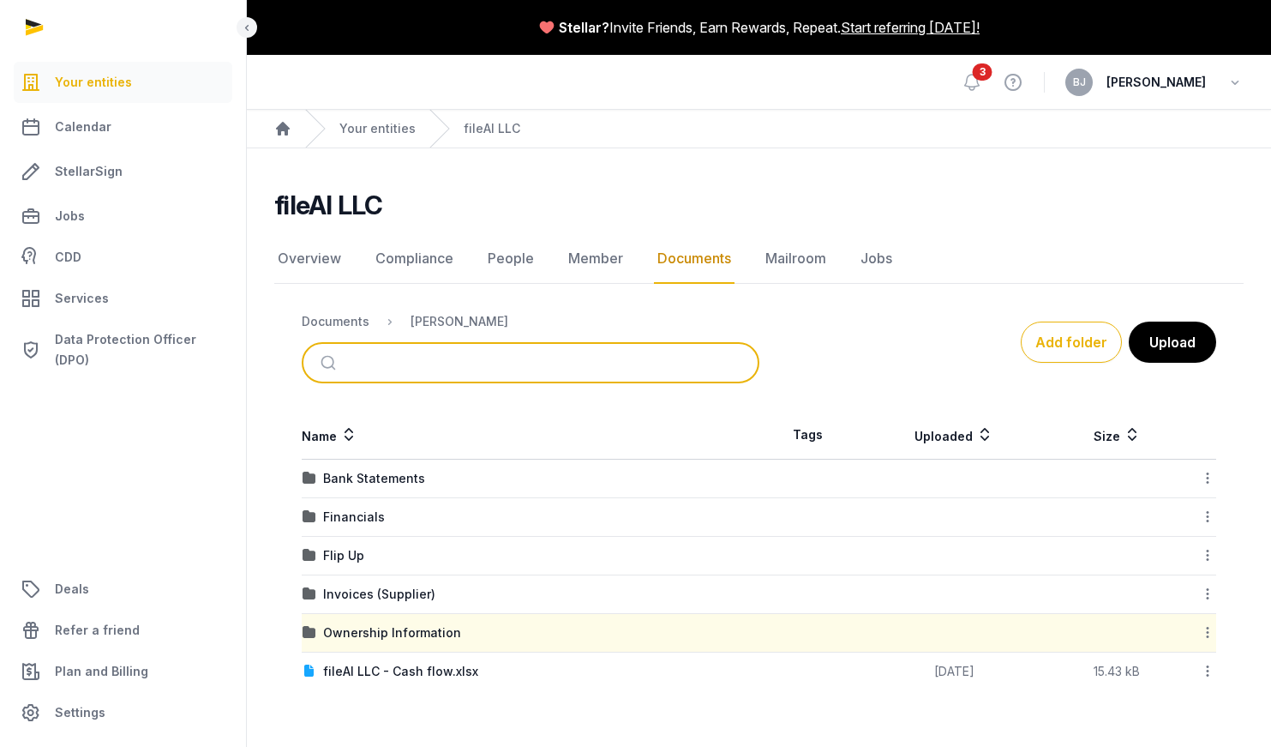
click at [405, 364] on input "search" at bounding box center [551, 363] width 400 height 38
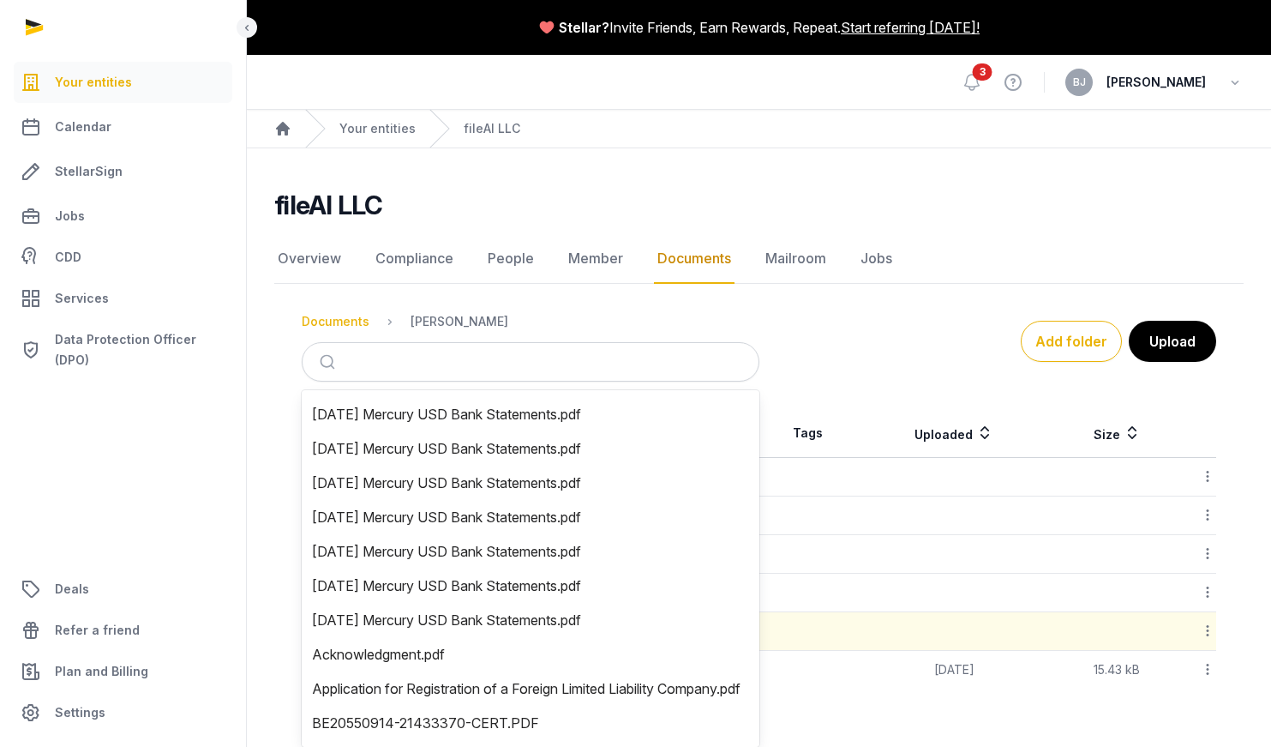
click at [342, 324] on div "Documents" at bounding box center [336, 321] width 68 height 17
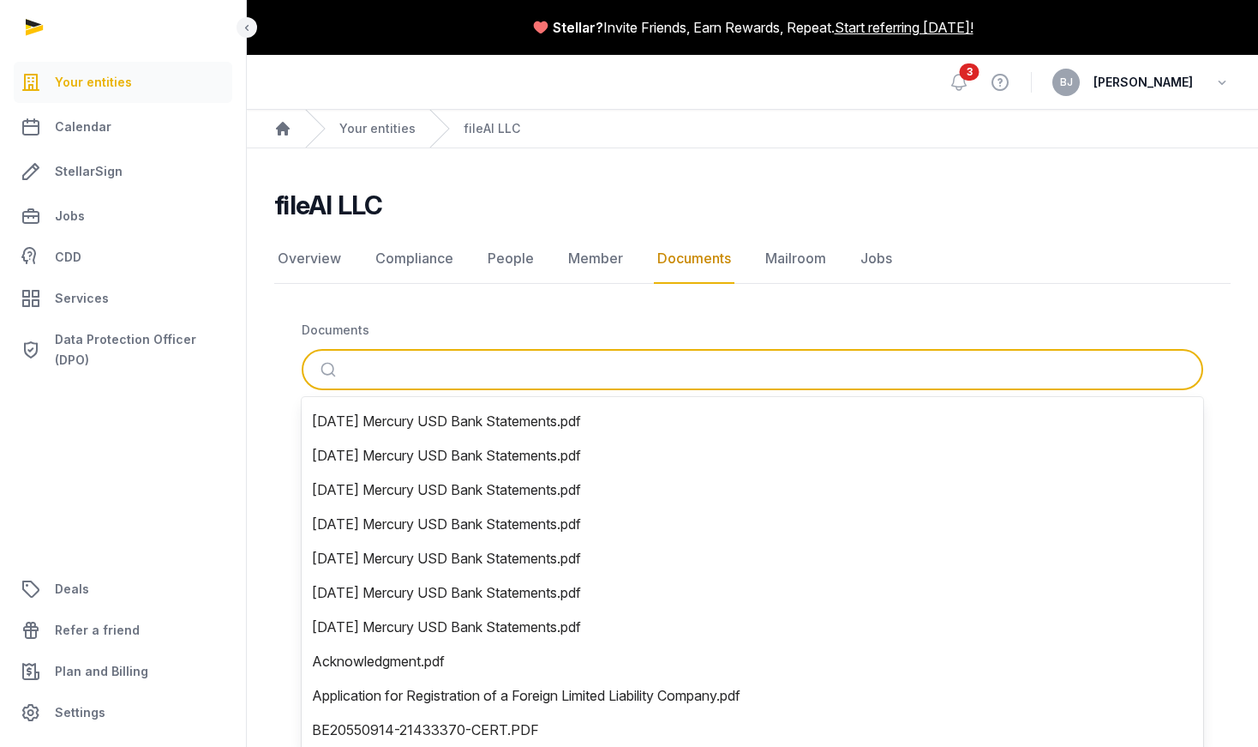
click at [390, 363] on input "search" at bounding box center [773, 370] width 844 height 38
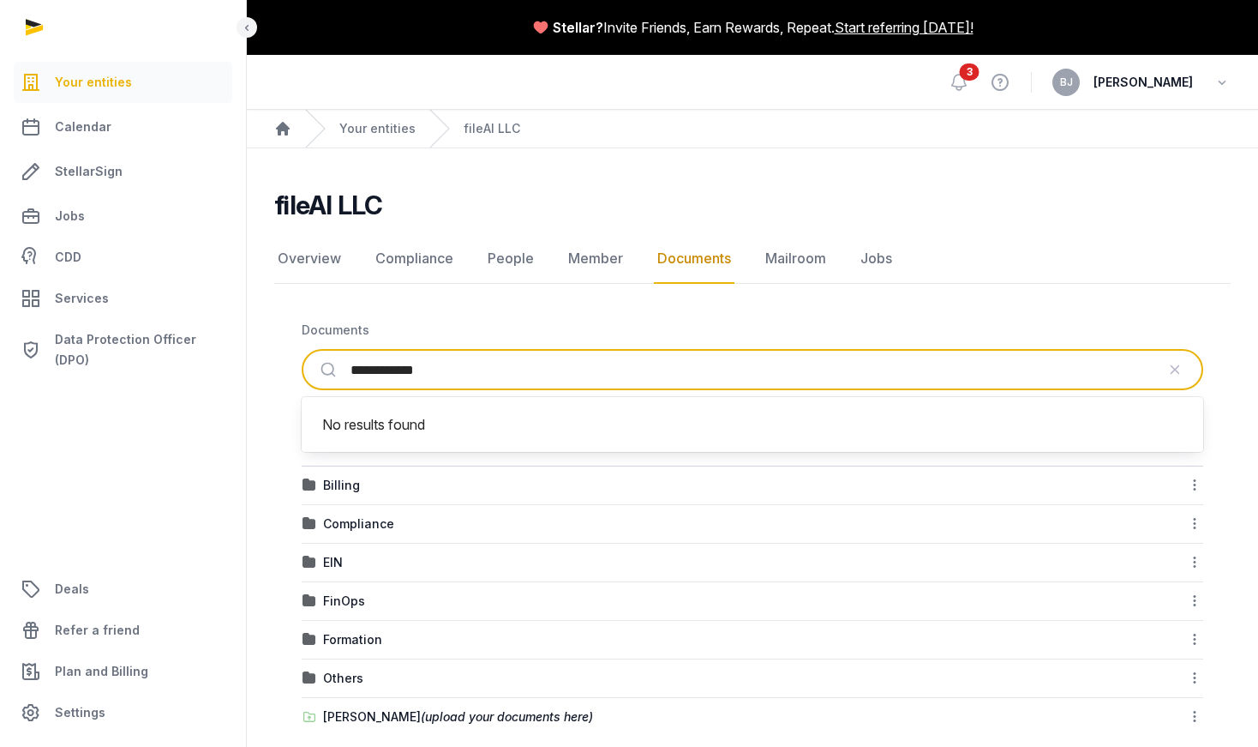
type input "**********"
click at [310, 351] on button "submit" at bounding box center [330, 370] width 40 height 38
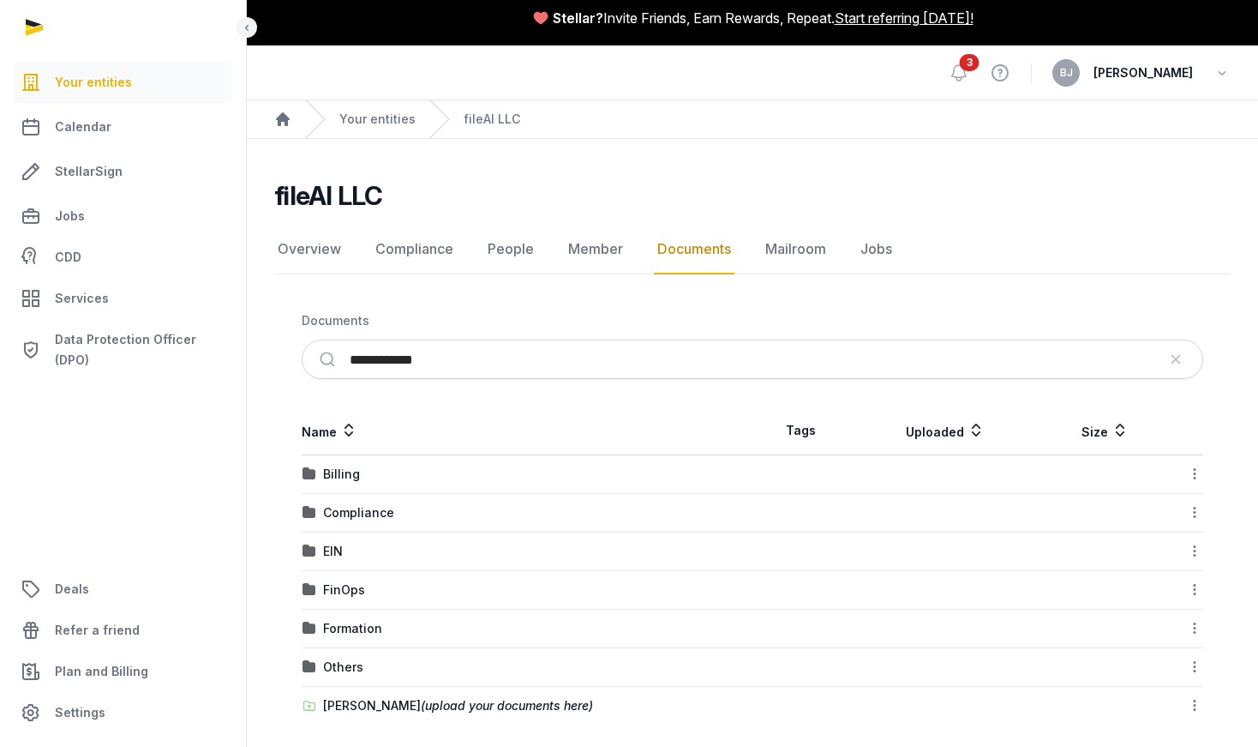
scroll to position [21, 0]
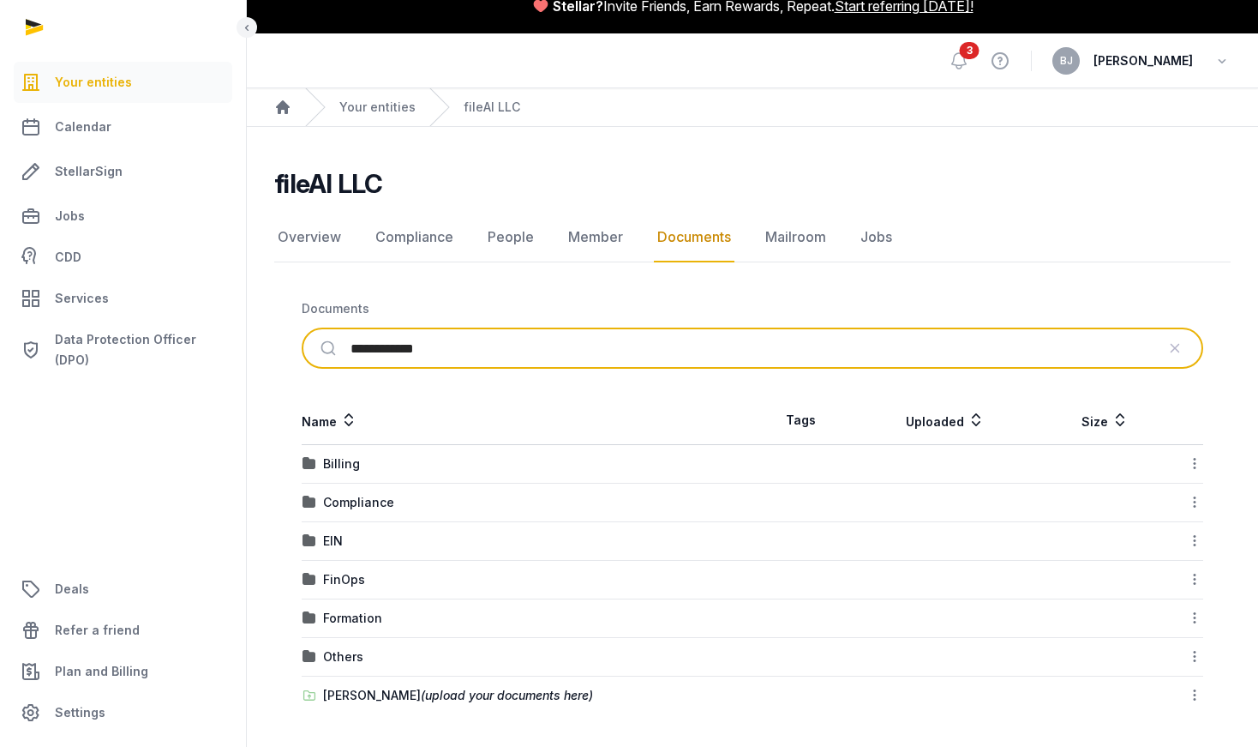
click at [466, 339] on input "**********" at bounding box center [753, 348] width 805 height 38
drag, startPoint x: 474, startPoint y: 354, endPoint x: 281, endPoint y: 329, distance: 194.5
click at [281, 328] on div "**********" at bounding box center [752, 329] width 957 height 79
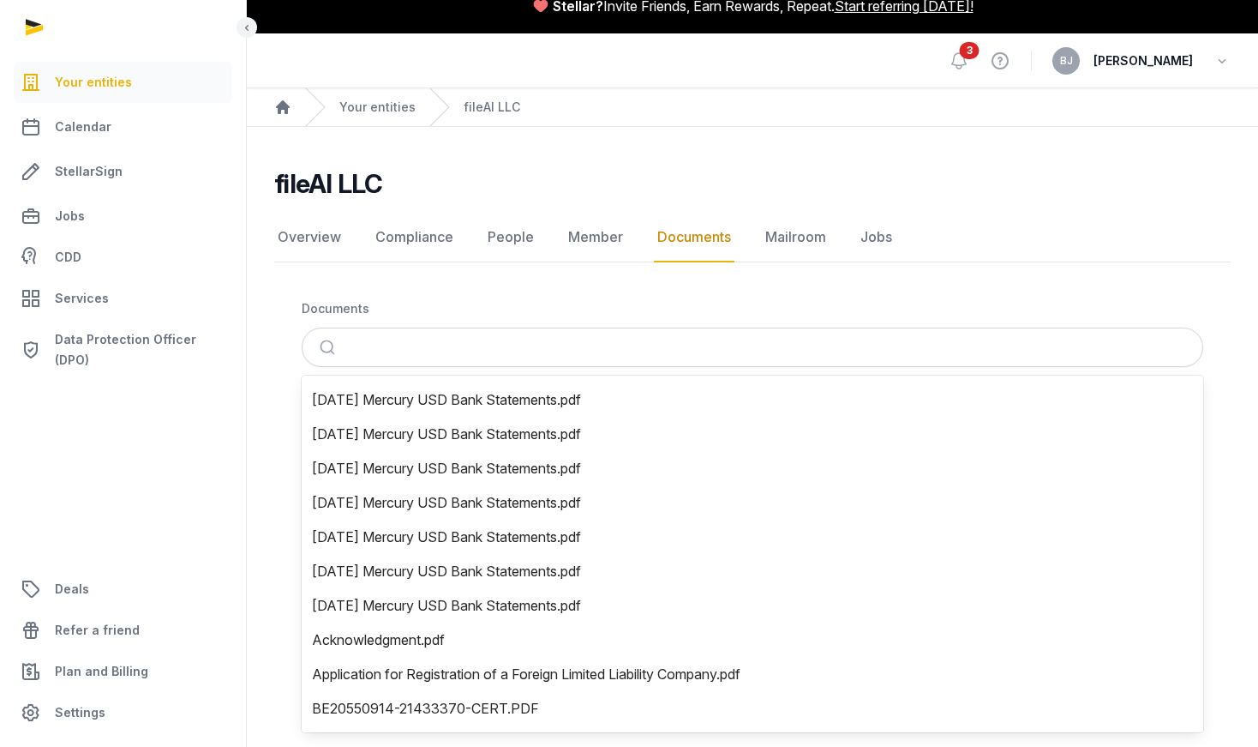
click at [376, 96] on div "Your entities" at bounding box center [360, 107] width 111 height 38
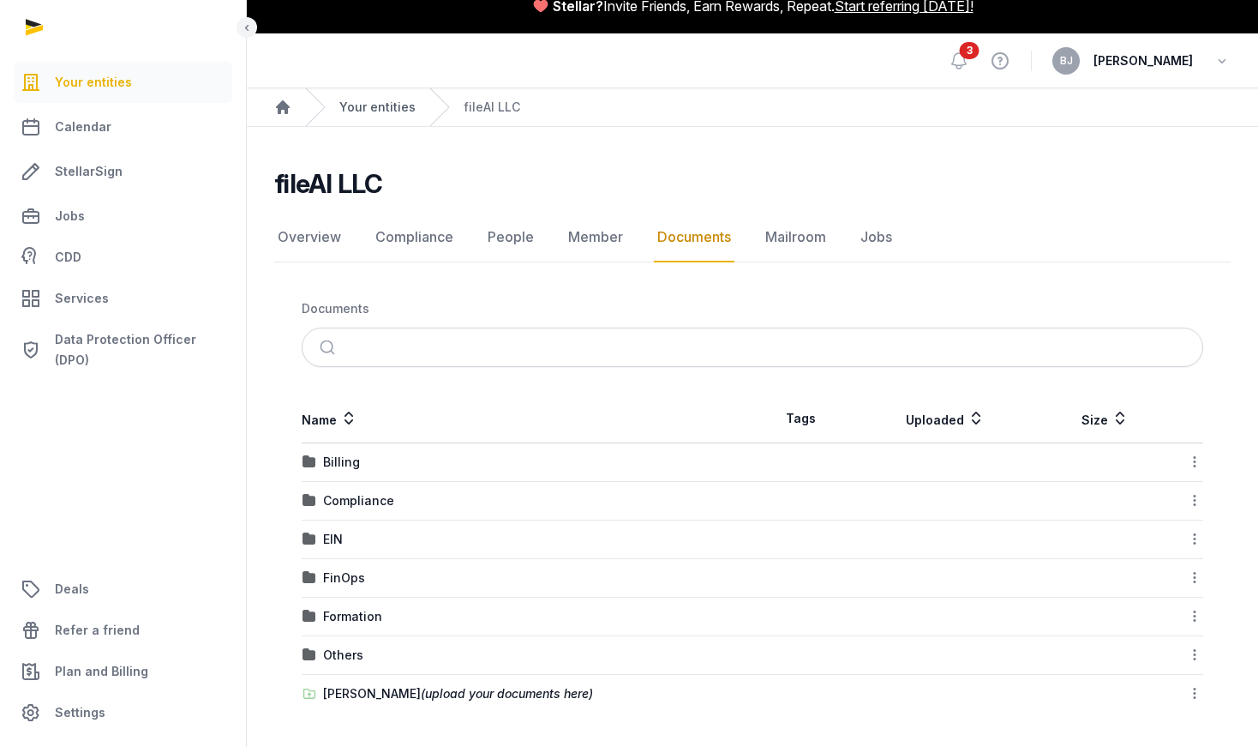
click at [379, 105] on link "Your entities" at bounding box center [377, 107] width 76 height 17
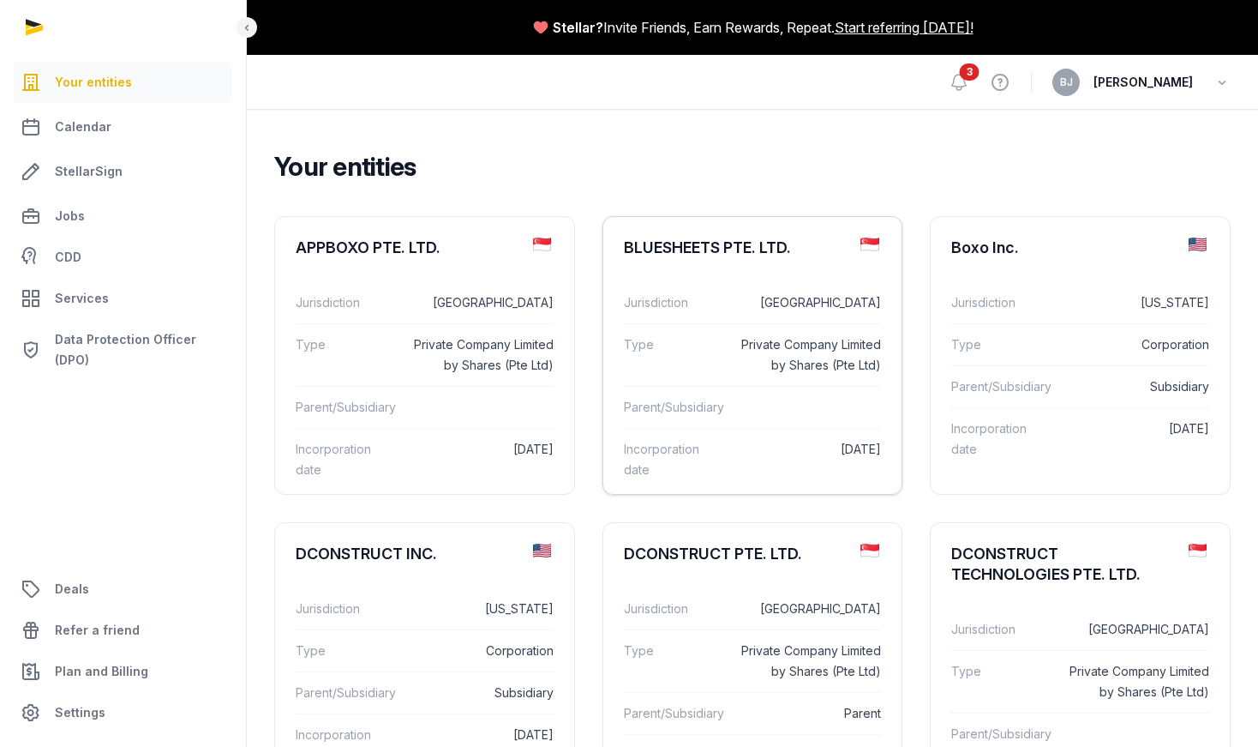
scroll to position [3, 0]
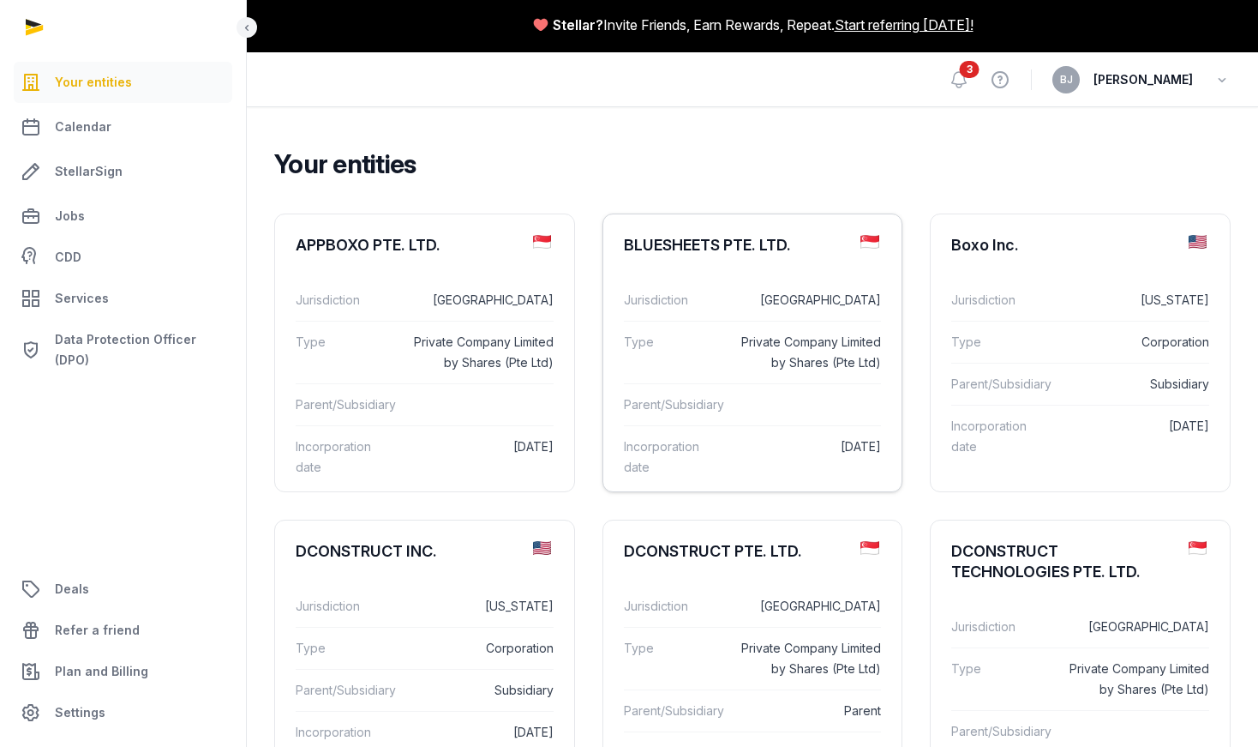
click at [800, 384] on div "Parent/Subsidiary" at bounding box center [753, 404] width 258 height 42
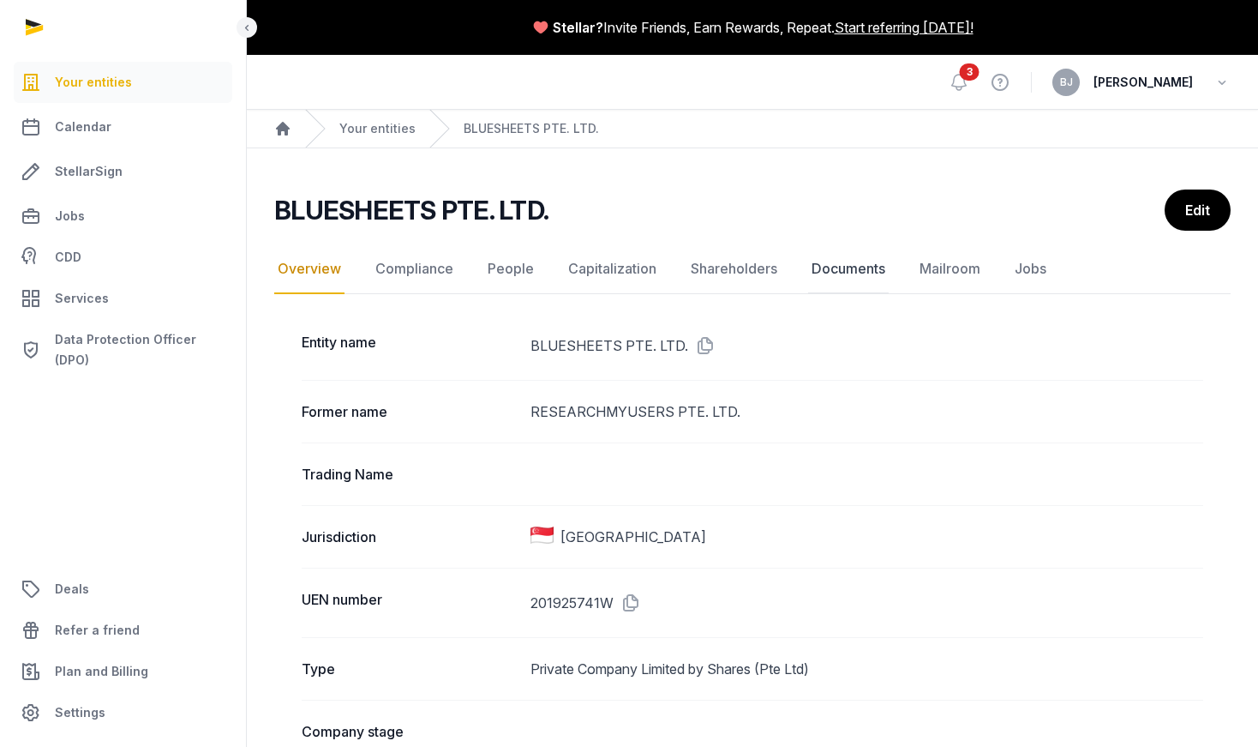
click at [811, 261] on link "Documents" at bounding box center [848, 269] width 81 height 50
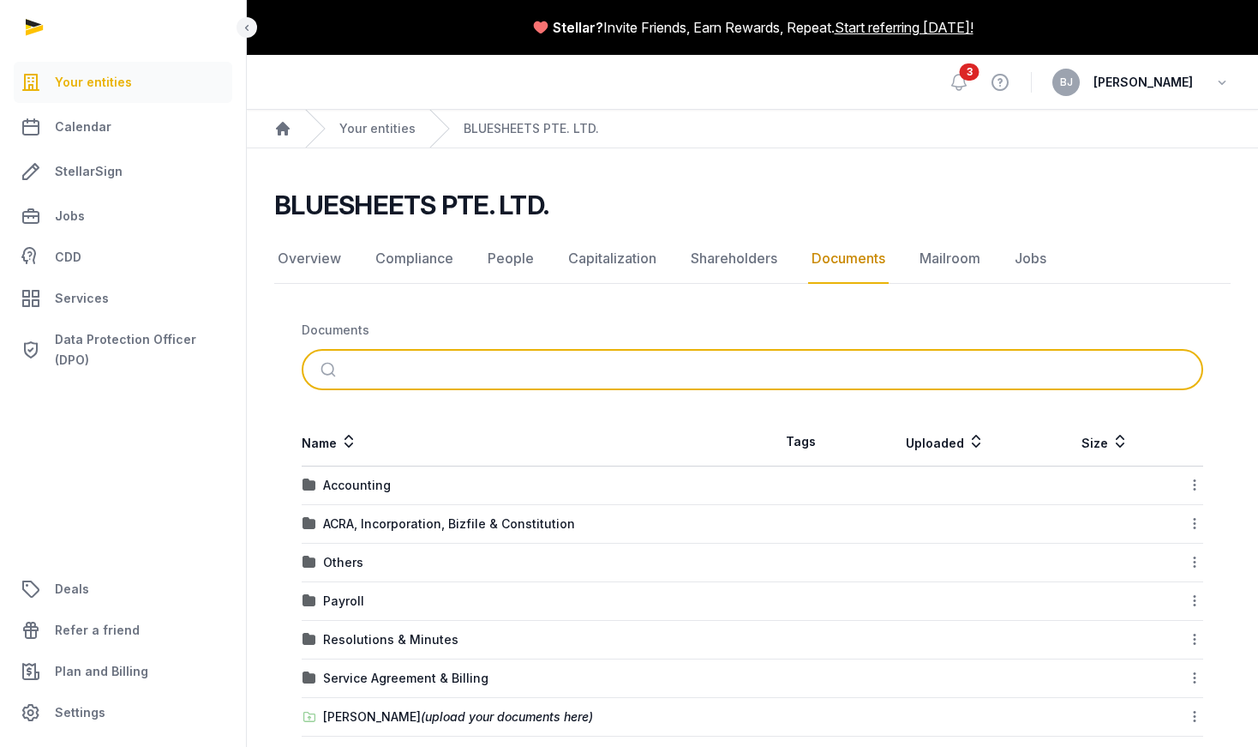
click at [416, 363] on input "search" at bounding box center [773, 370] width 844 height 38
type input "**********"
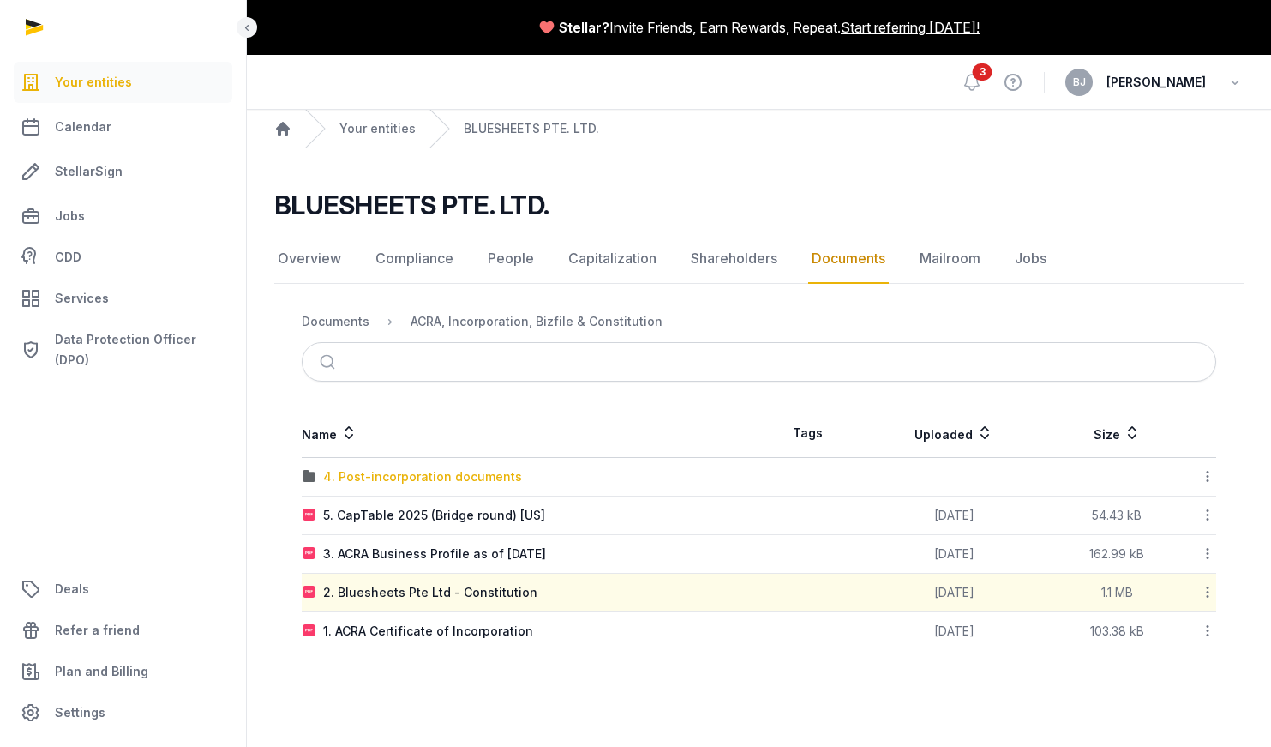
click at [412, 479] on div "4. Post-incorporation documents" at bounding box center [422, 476] width 199 height 17
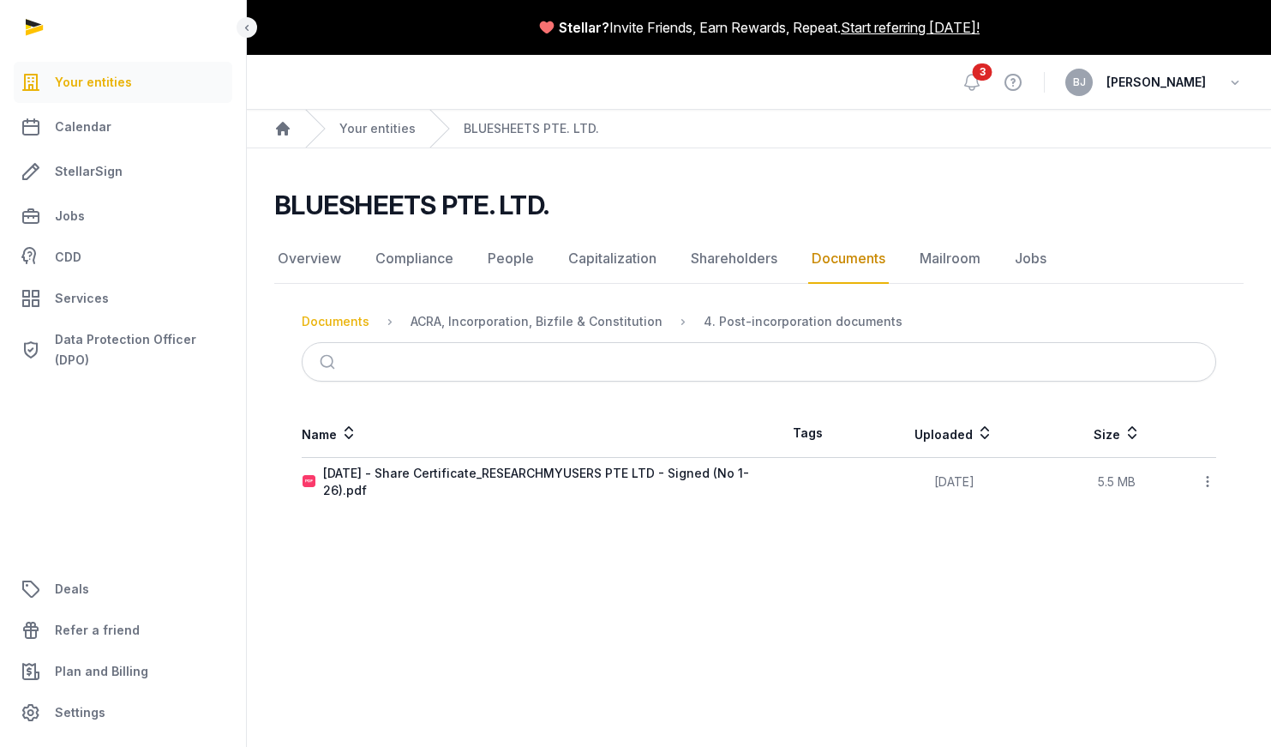
click at [351, 325] on div "Documents" at bounding box center [336, 321] width 68 height 17
